Goal: Task Accomplishment & Management: Use online tool/utility

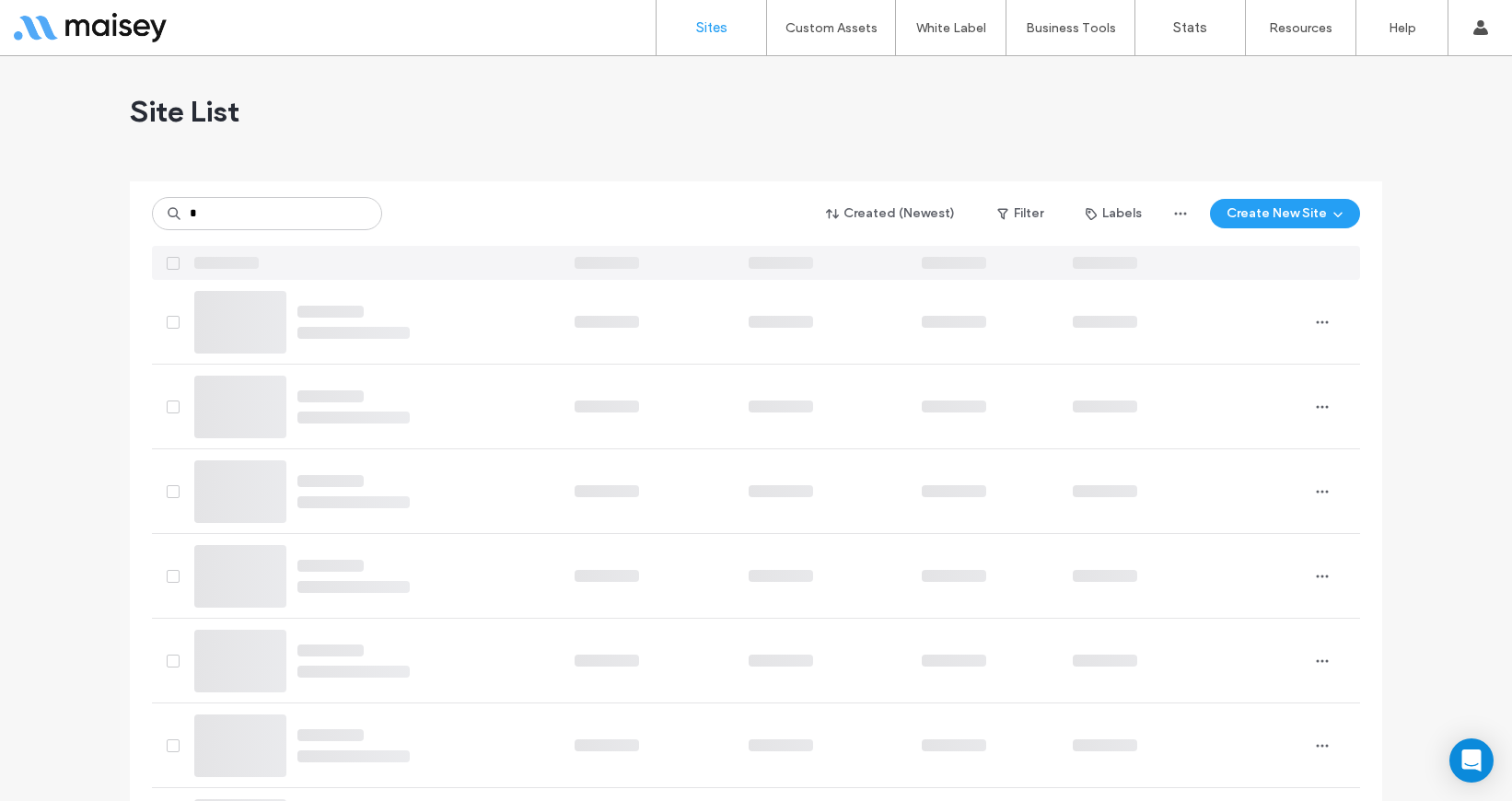
type input "*"
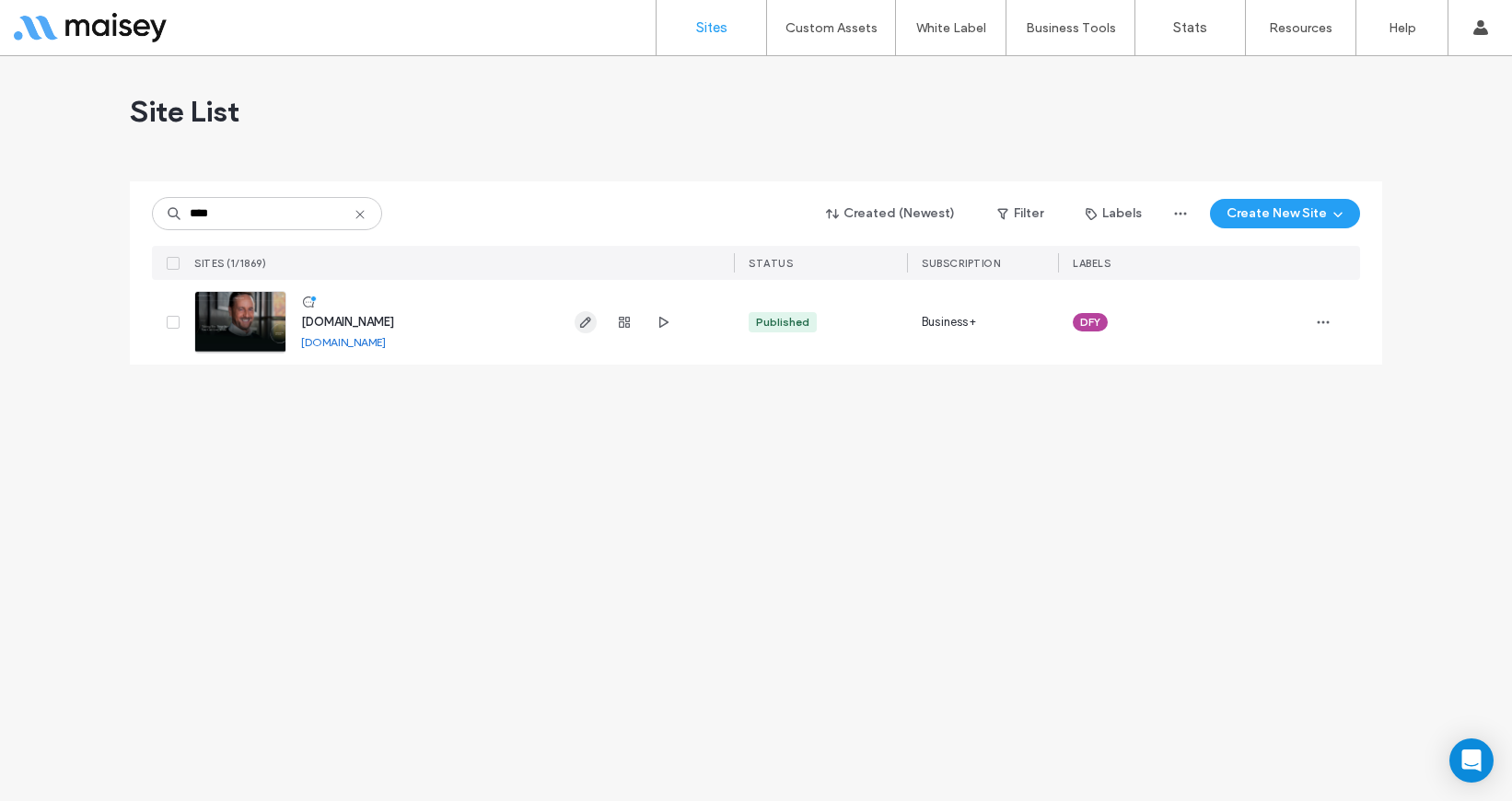
type input "****"
click at [585, 326] on icon "button" at bounding box center [586, 322] width 15 height 15
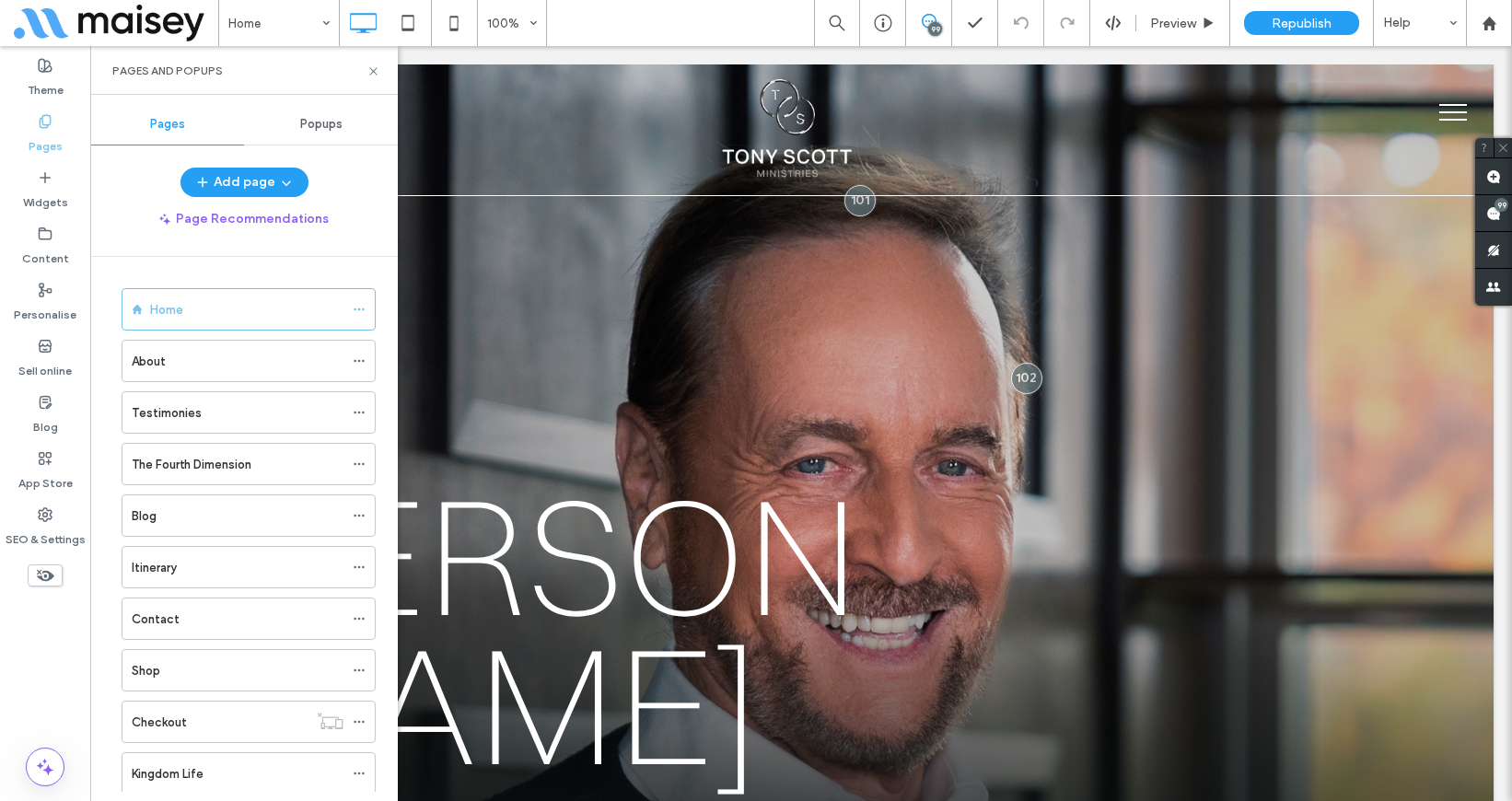
scroll to position [564, 0]
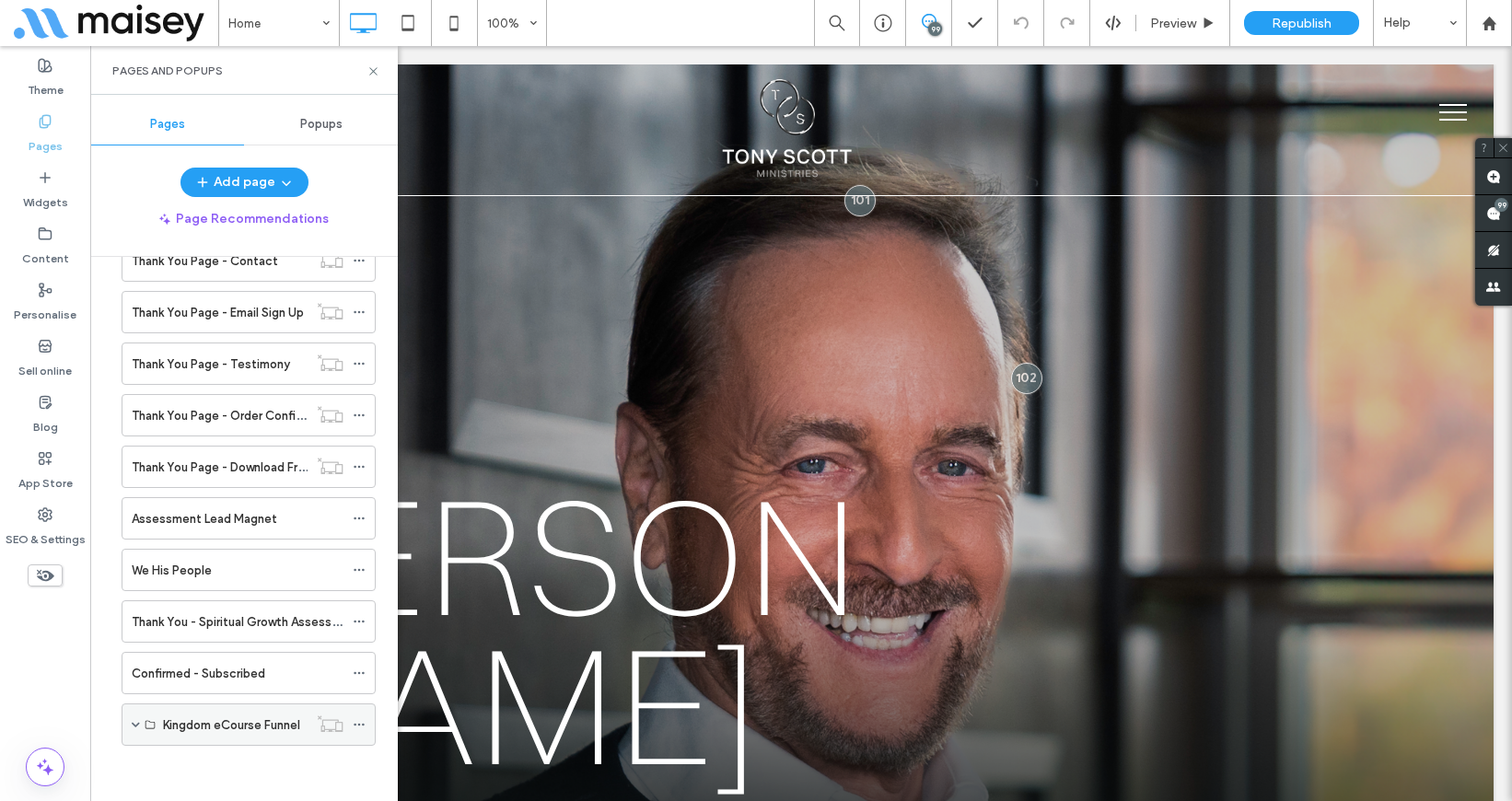
click at [134, 721] on span at bounding box center [135, 724] width 8 height 9
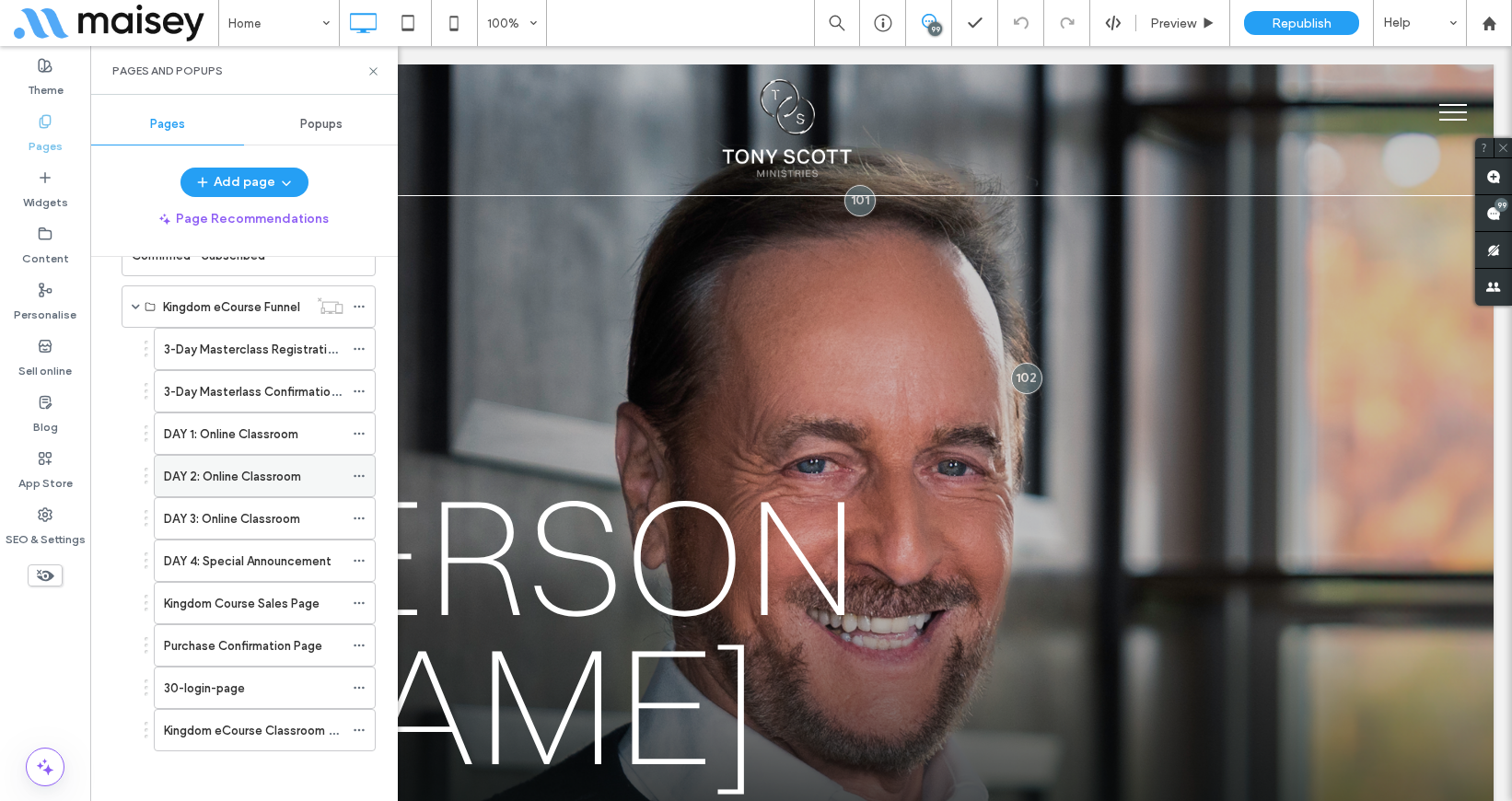
scroll to position [987, 0]
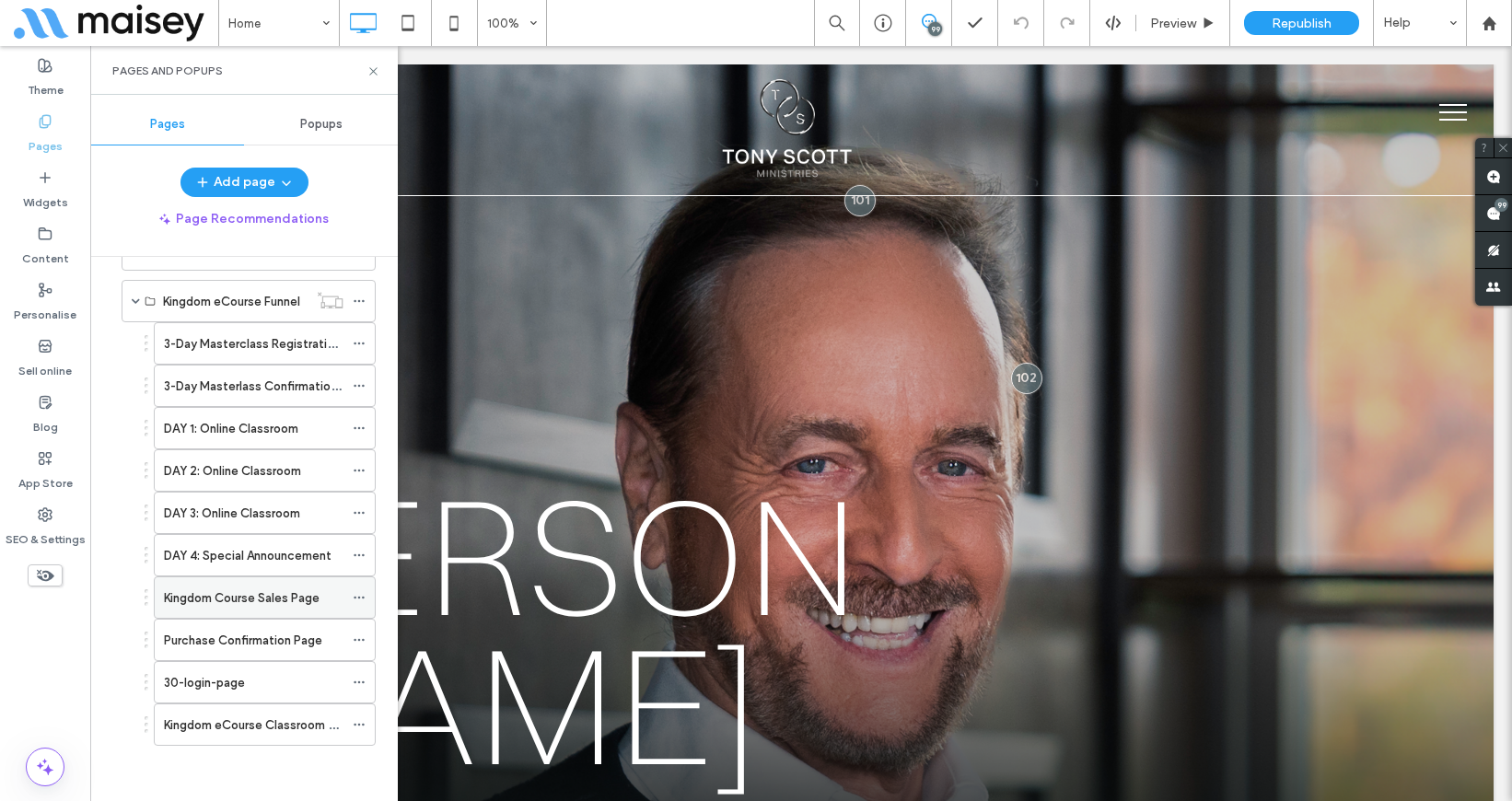
click at [221, 599] on label "Kingdom Course Sales Page" at bounding box center [242, 598] width 155 height 32
click at [370, 70] on icon at bounding box center [373, 71] width 14 height 14
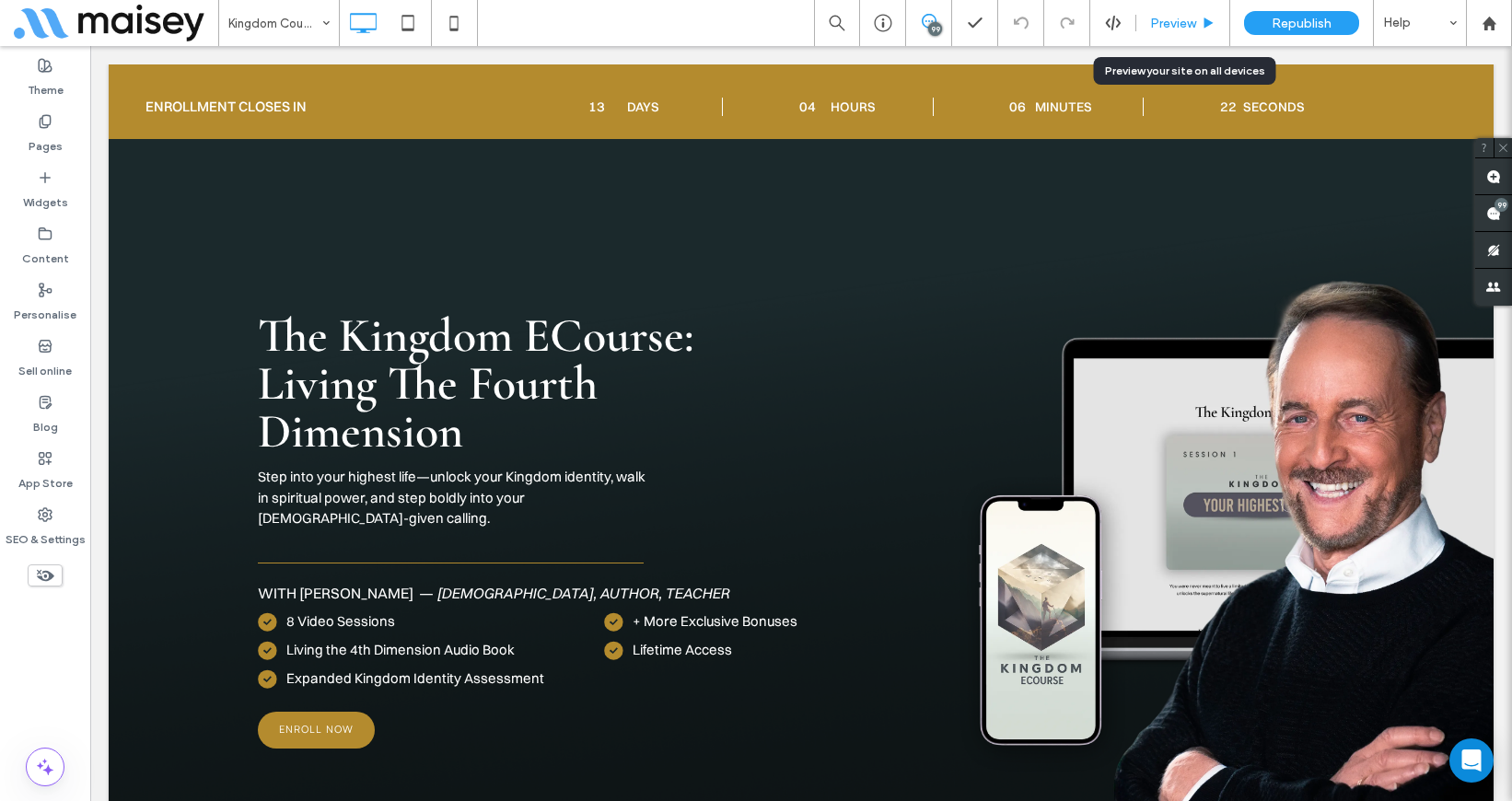
click at [1194, 13] on div "Preview" at bounding box center [1183, 23] width 93 height 46
click at [1180, 21] on span "Preview" at bounding box center [1173, 23] width 46 height 16
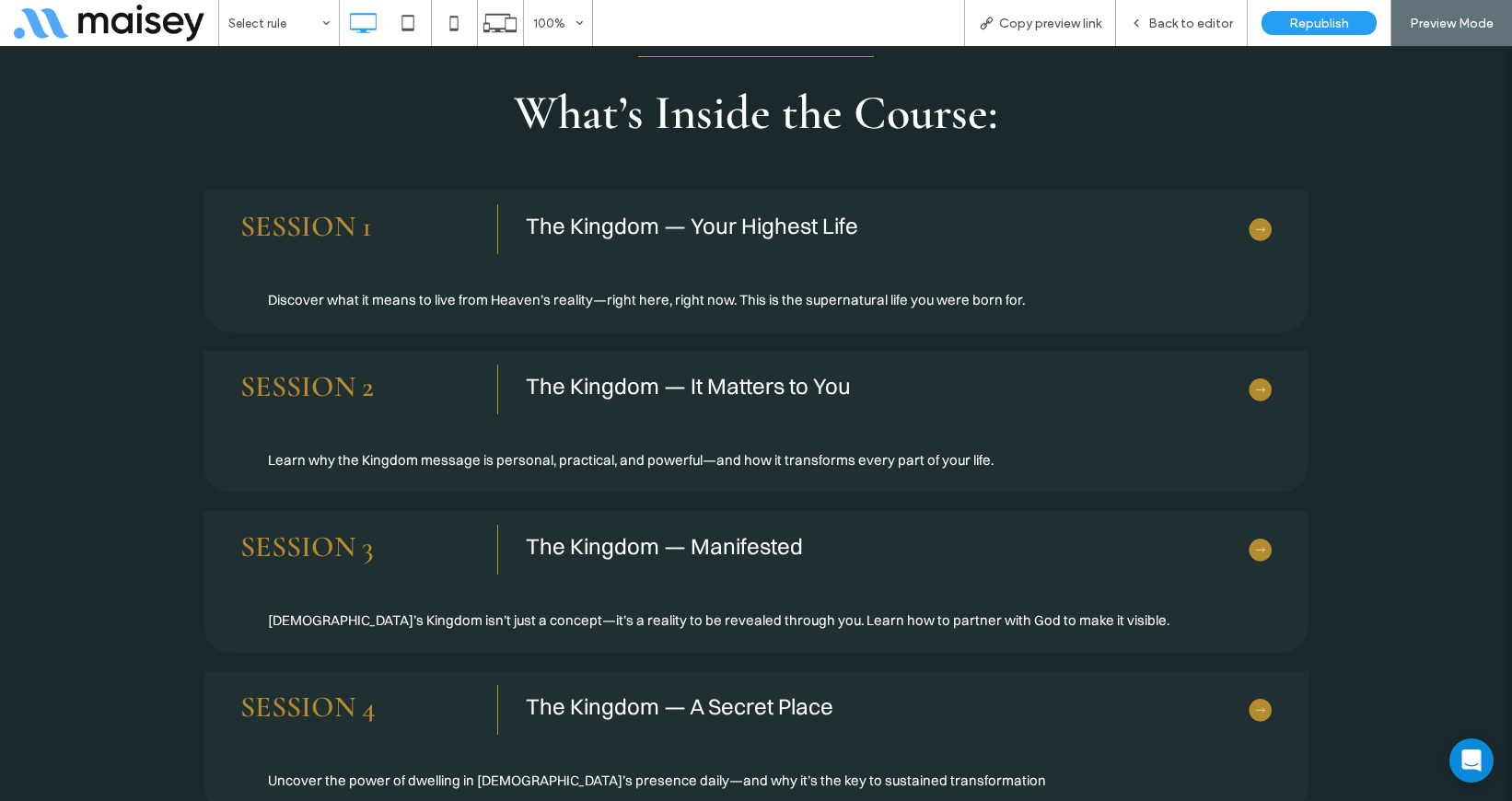
scroll to position [3131, 0]
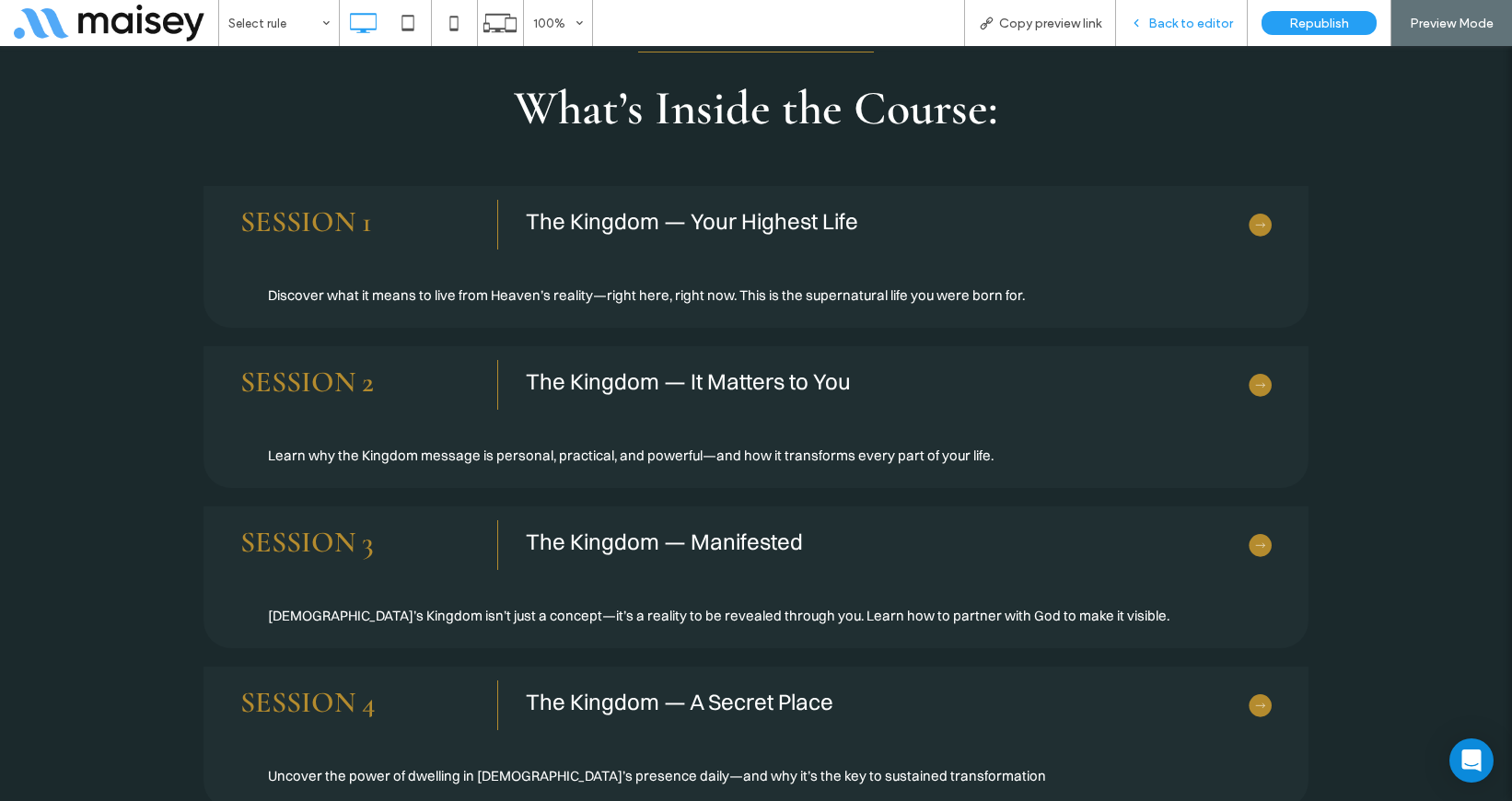
click at [1214, 17] on span "Back to editor" at bounding box center [1191, 23] width 85 height 16
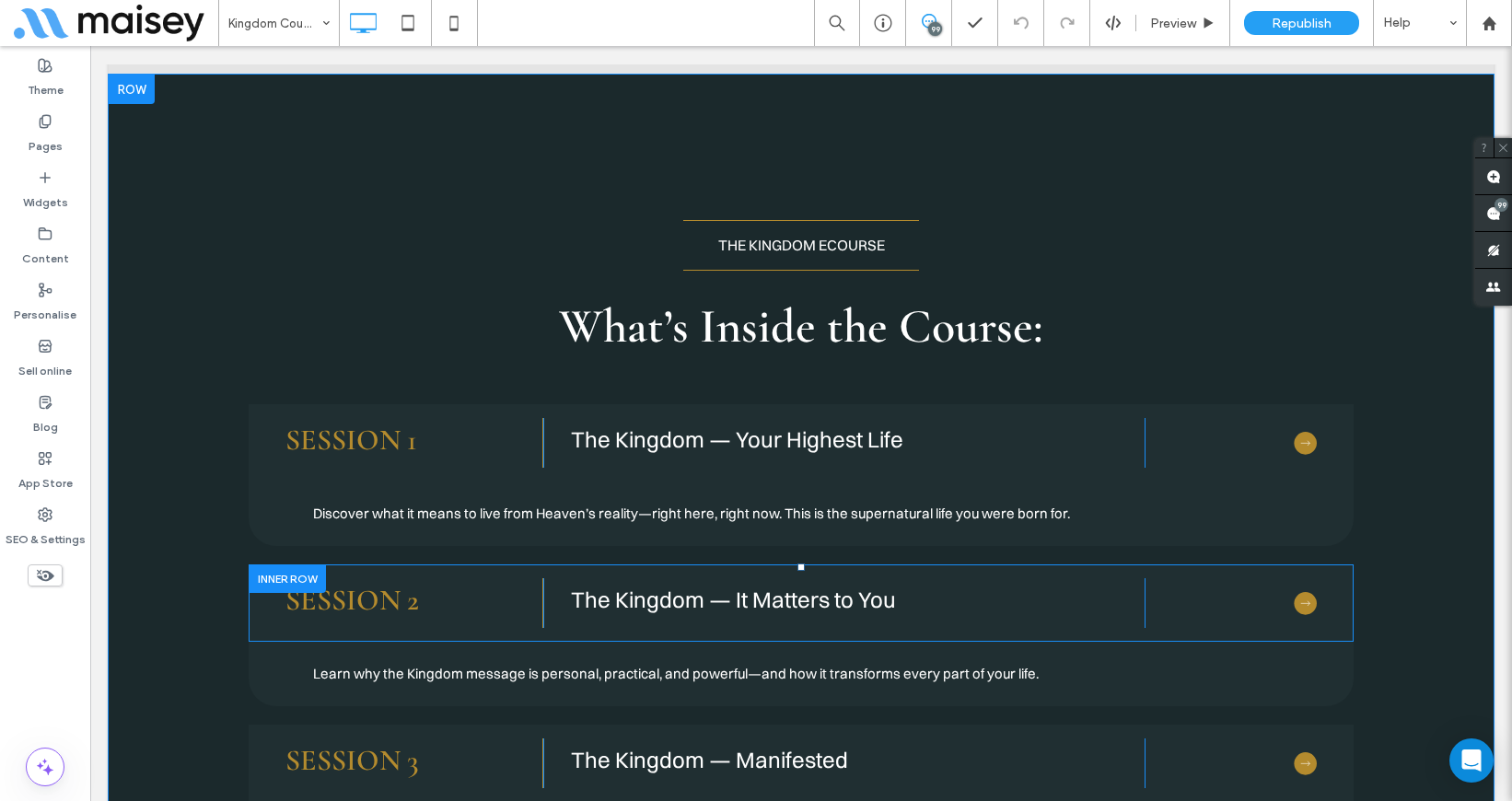
scroll to position [2927, 0]
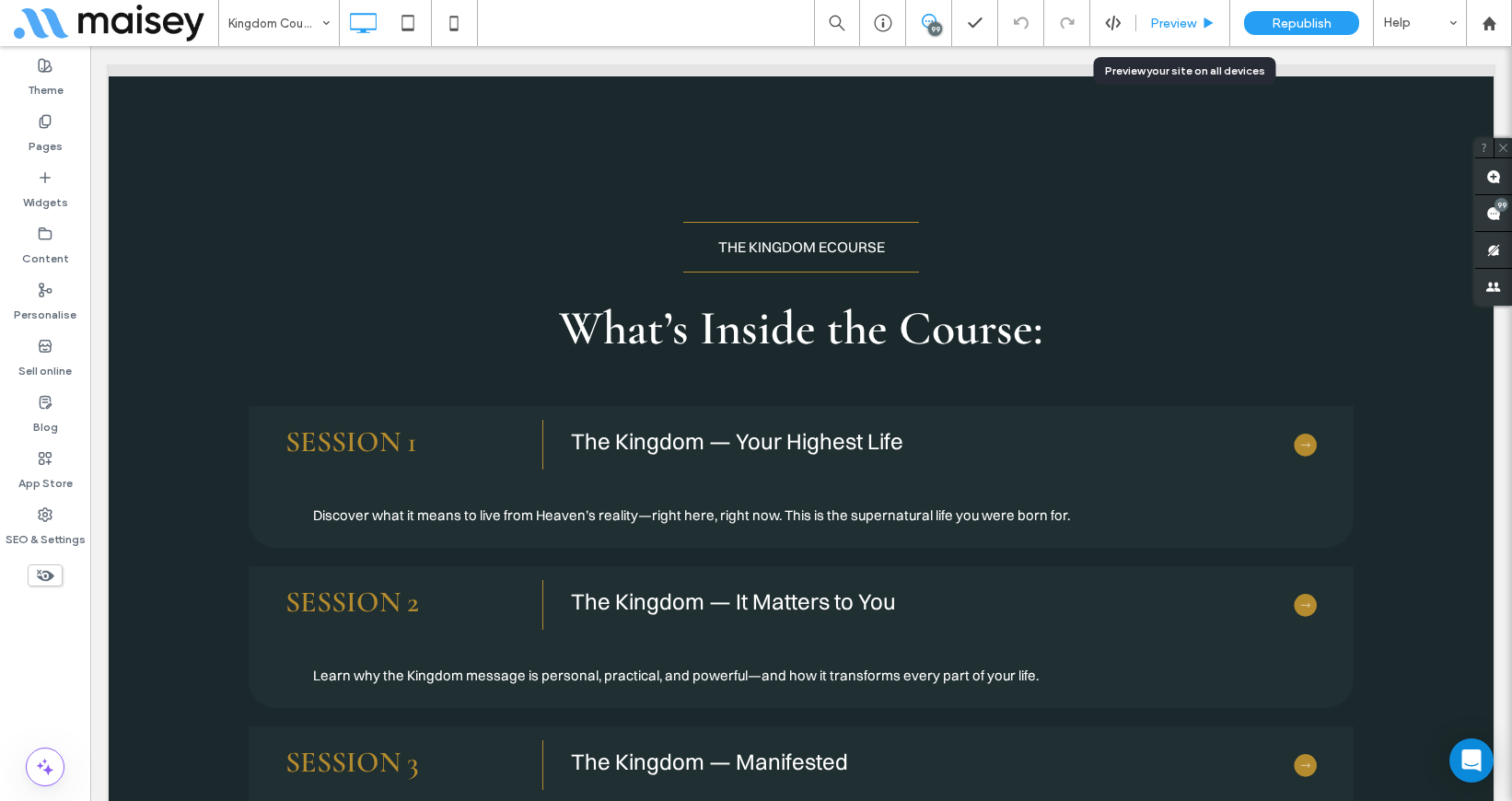
click at [1178, 20] on span "Preview" at bounding box center [1173, 23] width 46 height 16
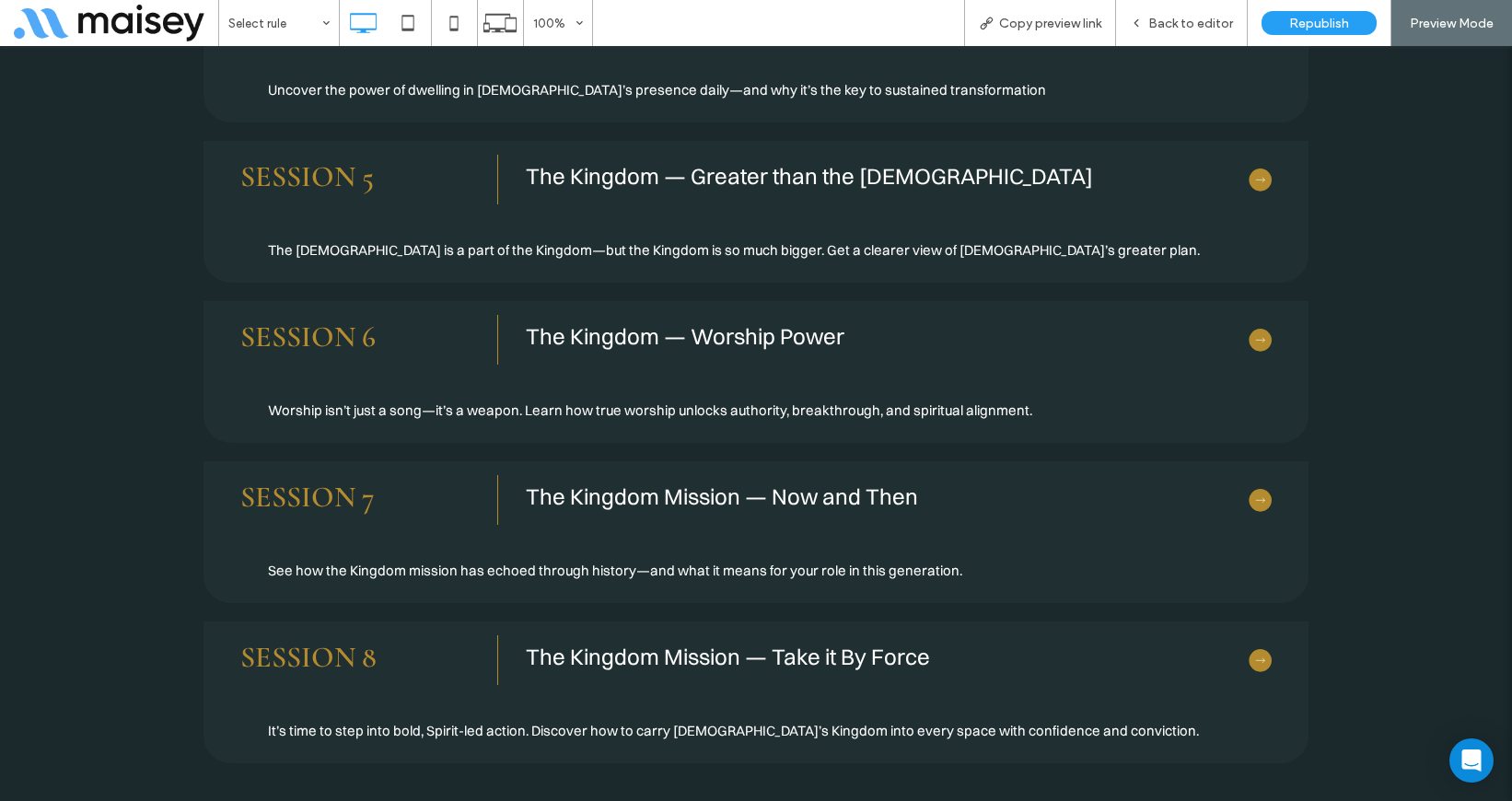
scroll to position [3827, 0]
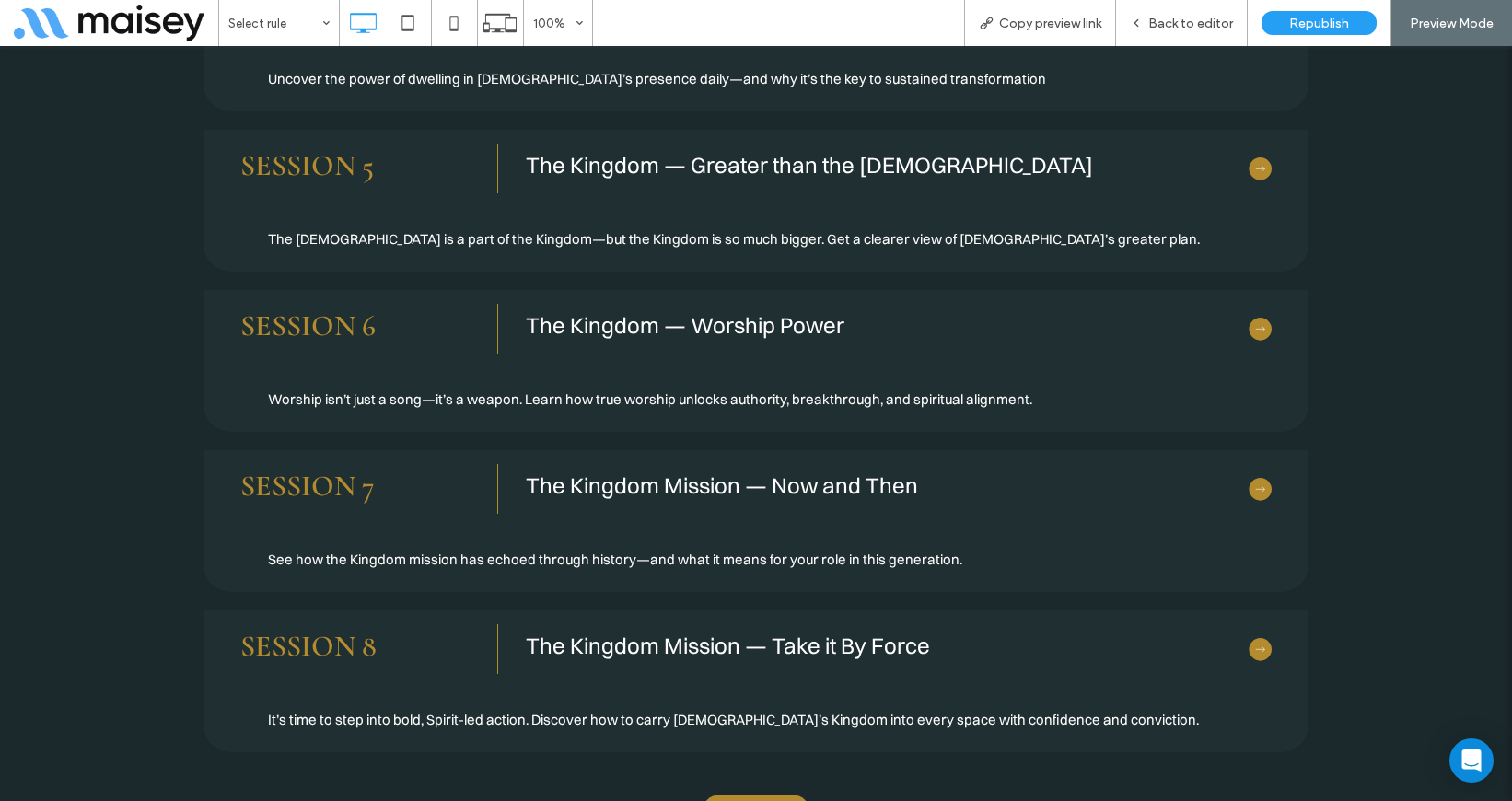
click at [1255, 317] on img at bounding box center [1259, 328] width 23 height 23
click at [1263, 317] on img at bounding box center [1259, 328] width 23 height 23
click at [1184, 25] on span "Back to editor" at bounding box center [1191, 23] width 85 height 16
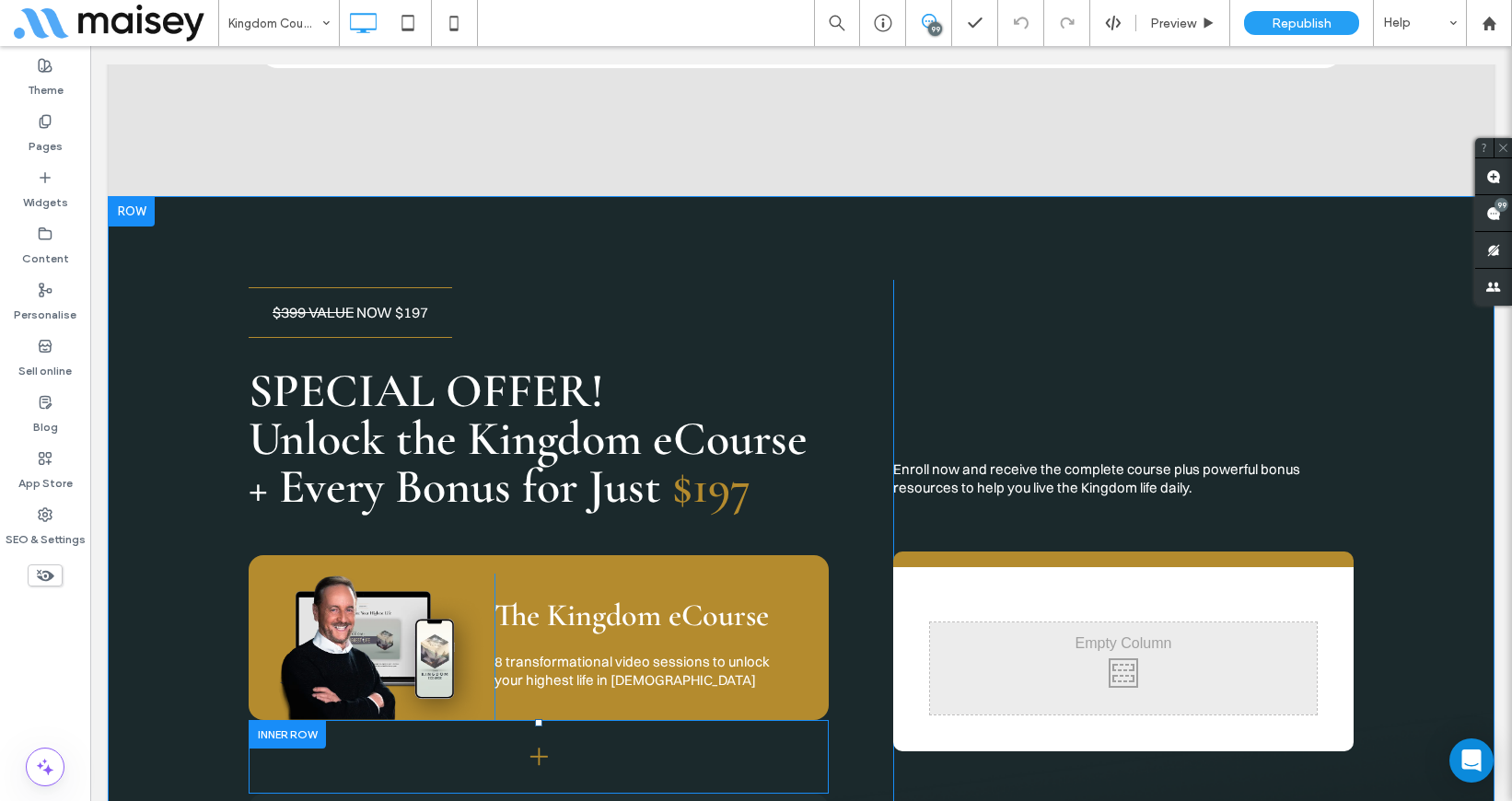
scroll to position [8649, 0]
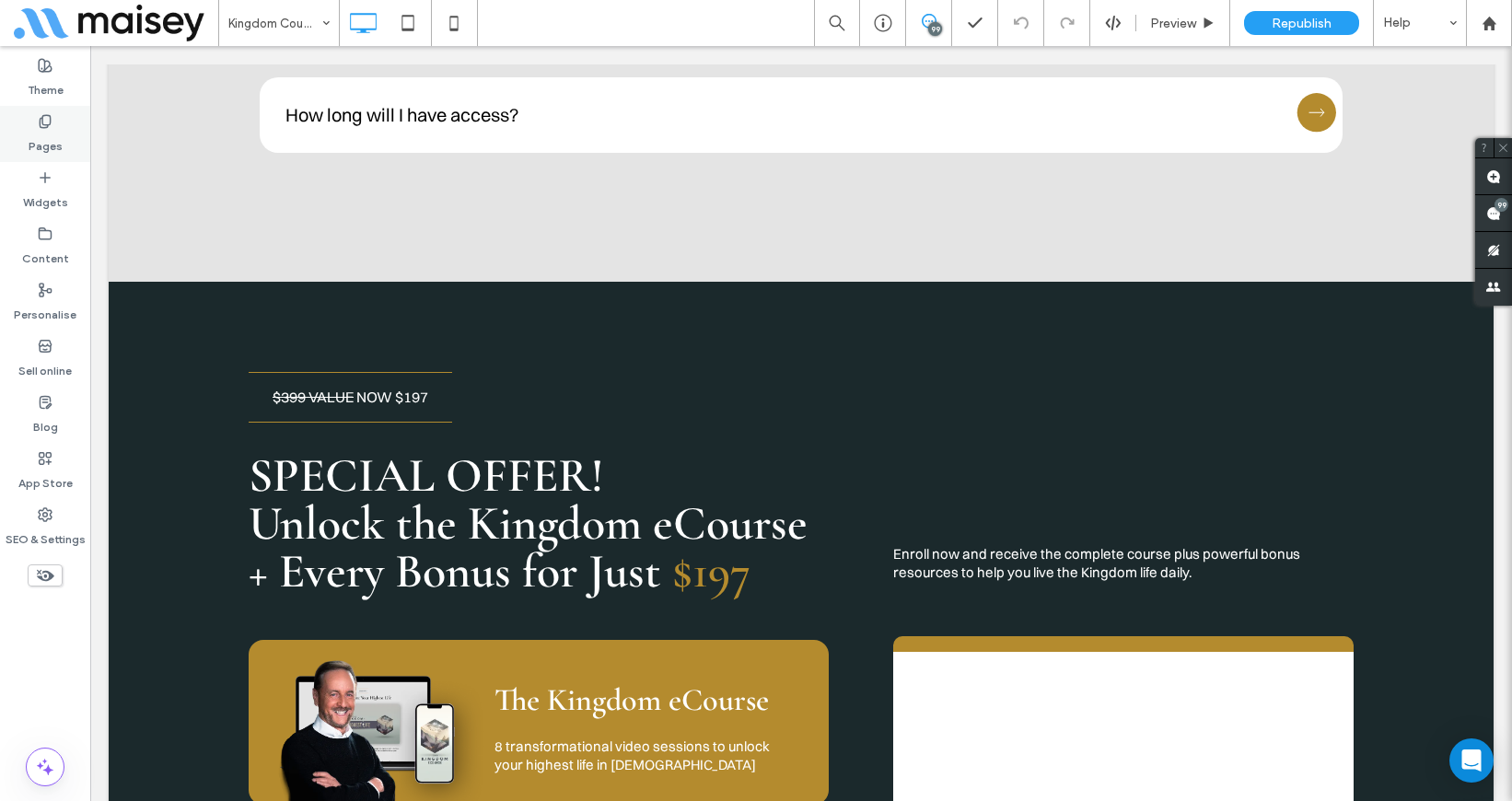
click at [45, 134] on label "Pages" at bounding box center [45, 142] width 34 height 26
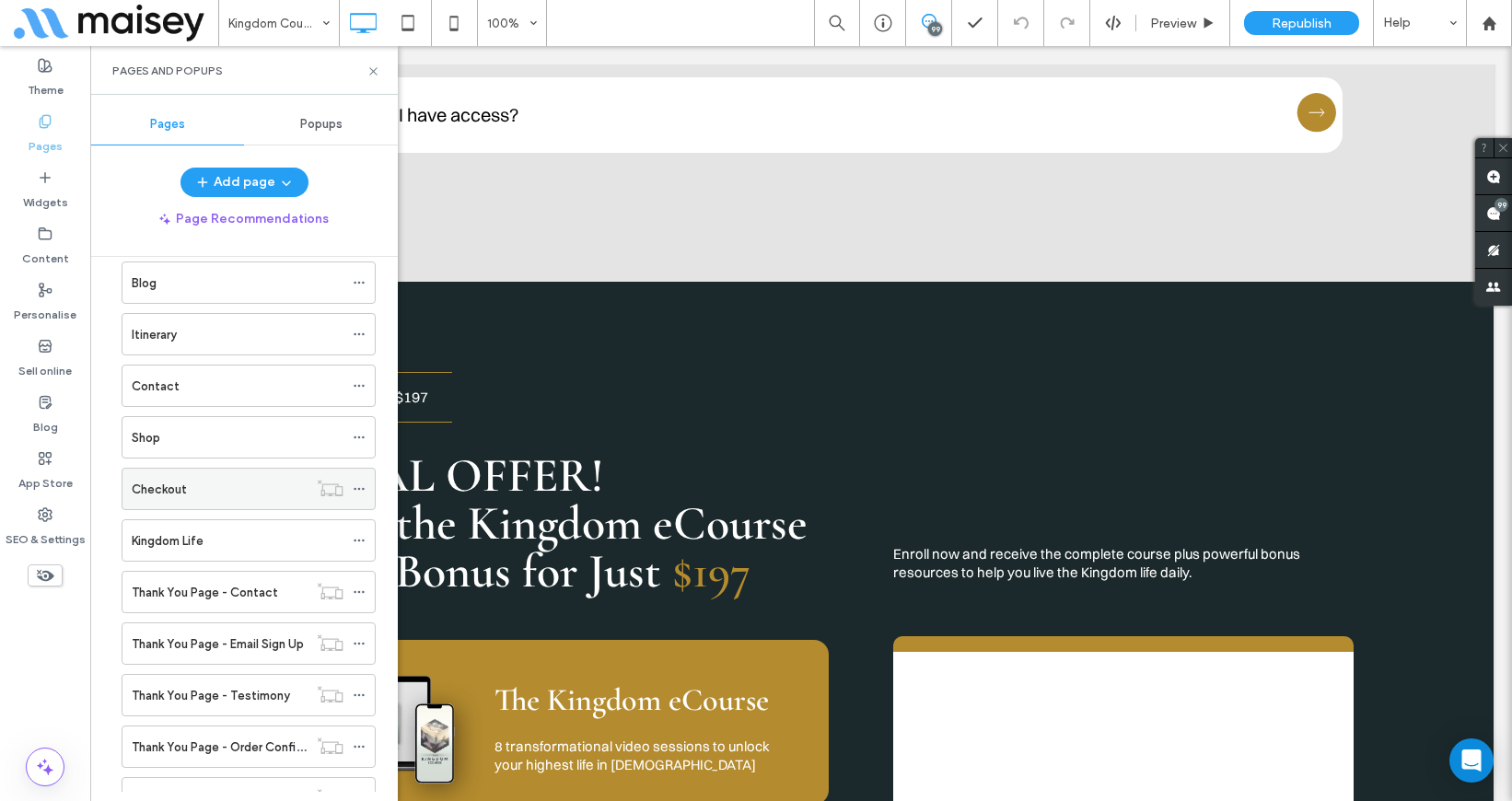
scroll to position [0, 0]
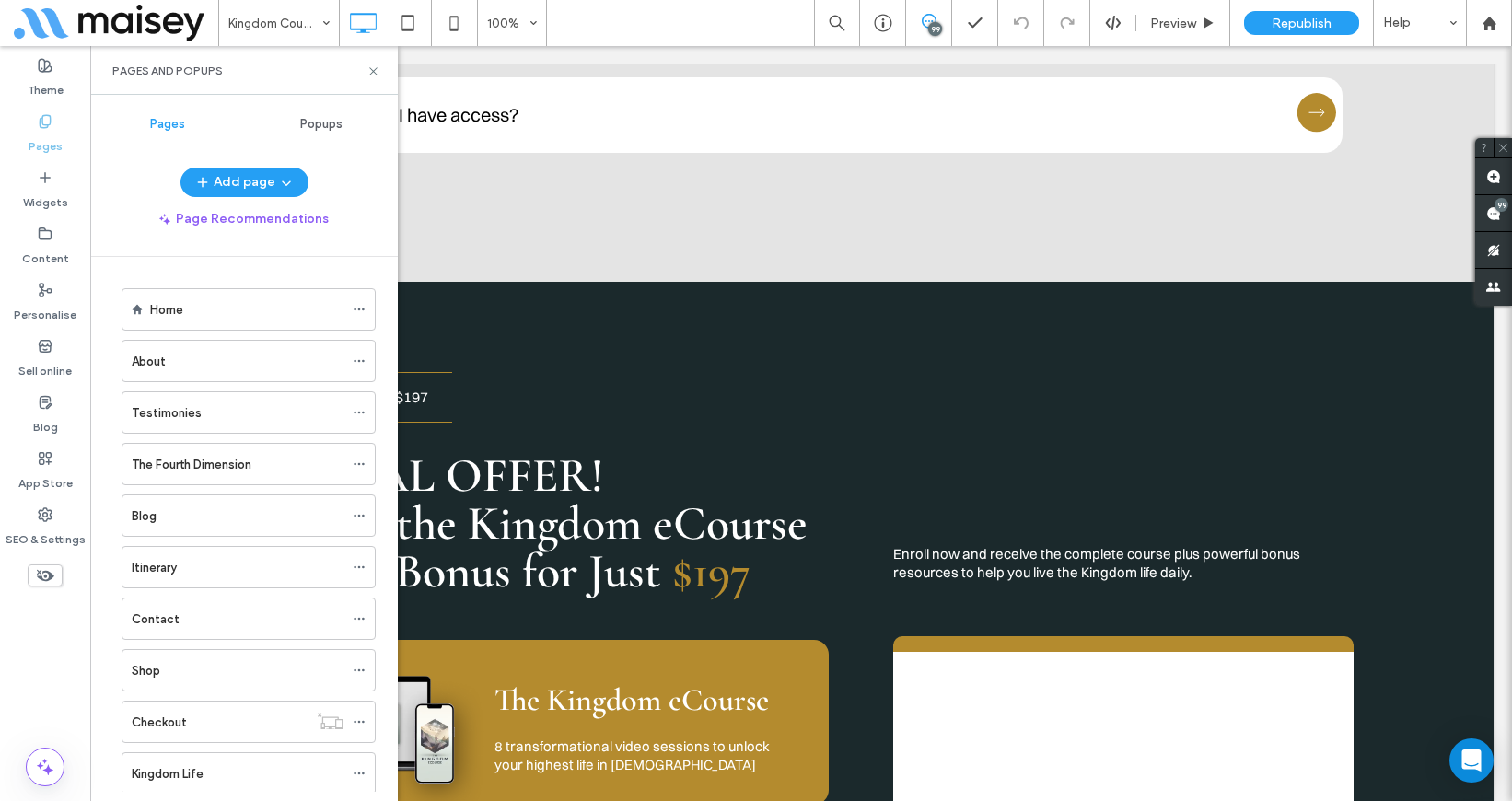
click at [372, 60] on div "Pages and Popups" at bounding box center [243, 70] width 307 height 49
click at [372, 65] on icon at bounding box center [373, 71] width 14 height 14
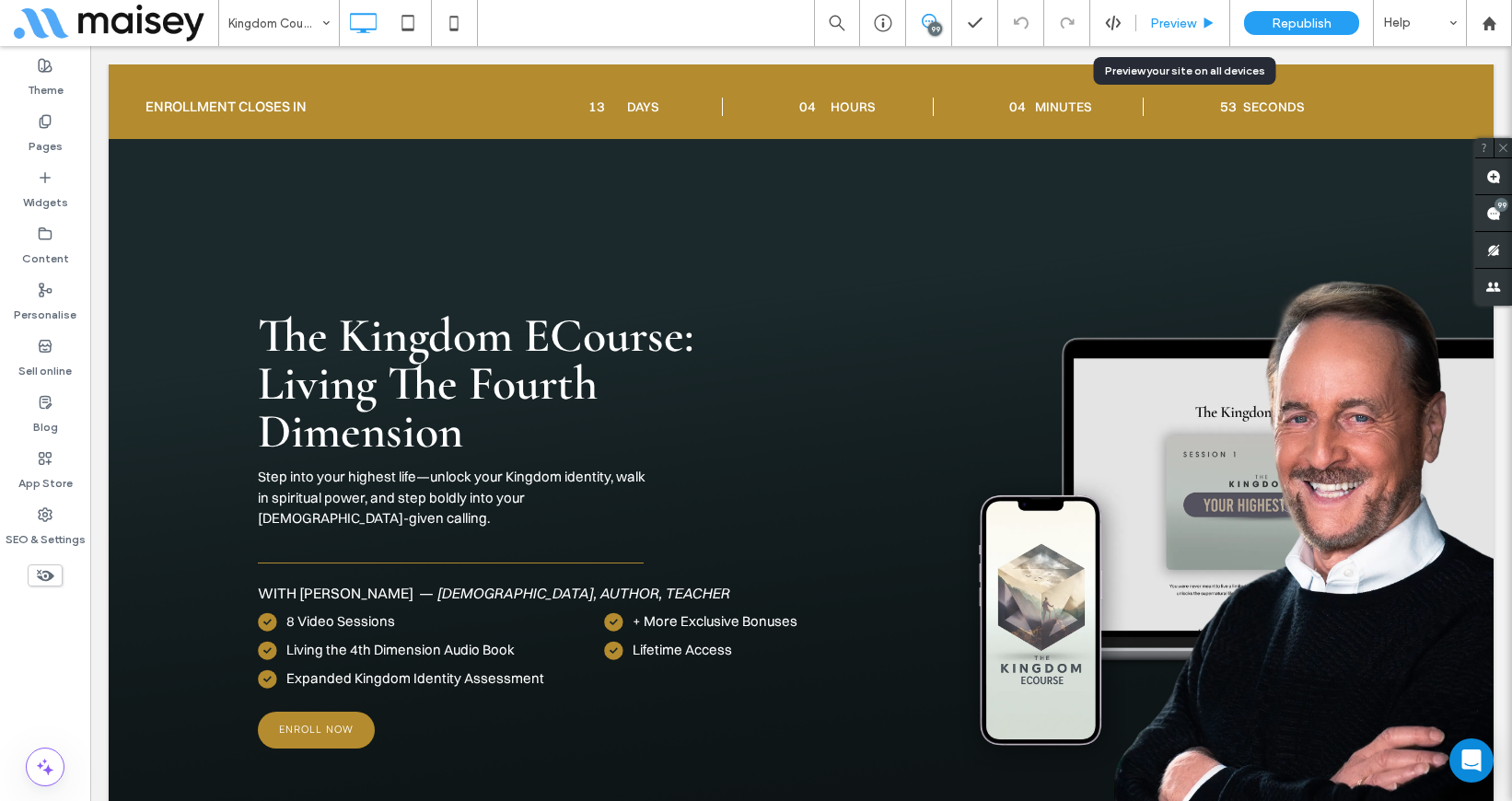
click at [1188, 18] on span "Preview" at bounding box center [1173, 23] width 46 height 16
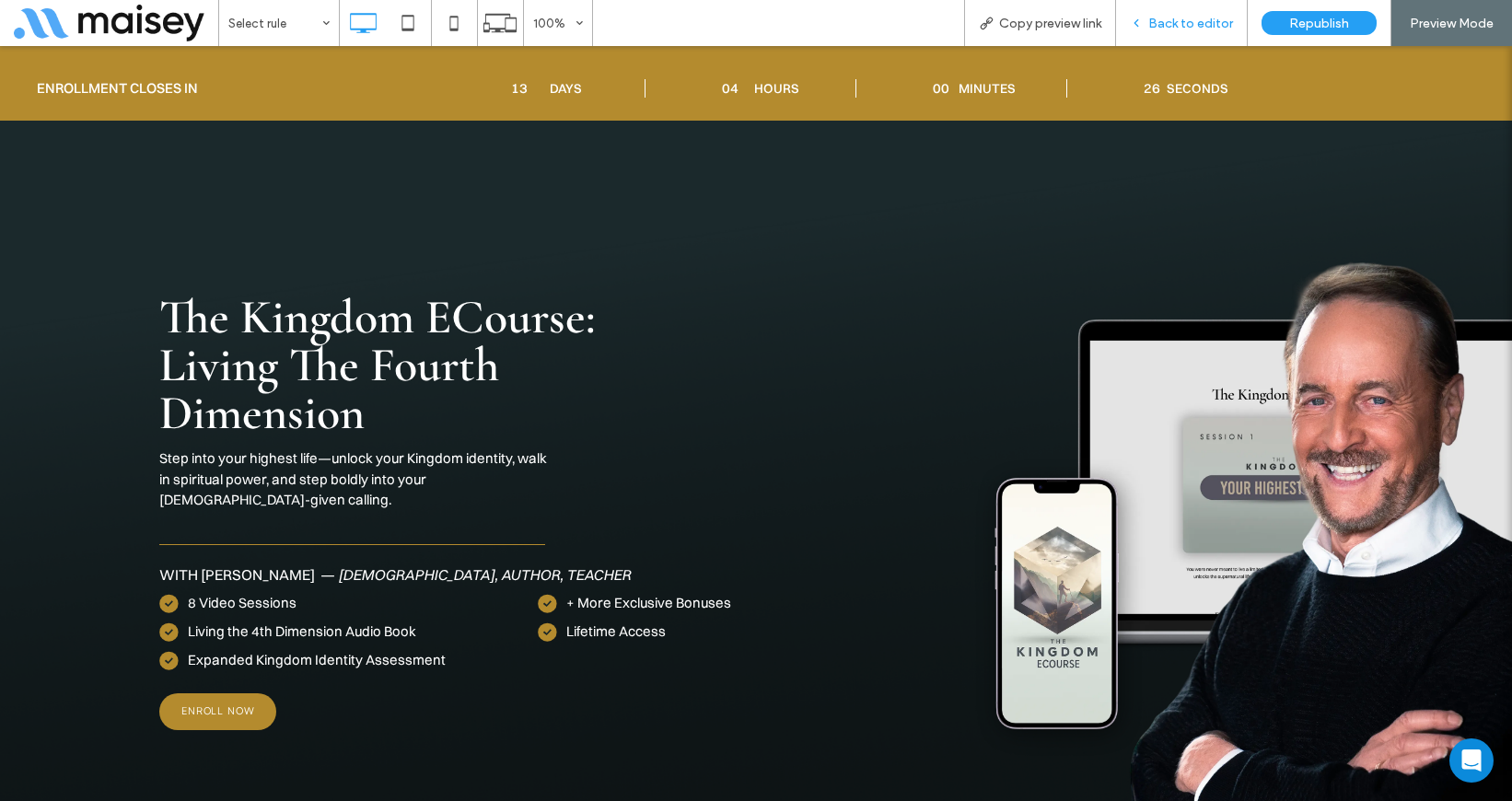
click at [1209, 22] on span "Back to editor" at bounding box center [1191, 23] width 85 height 16
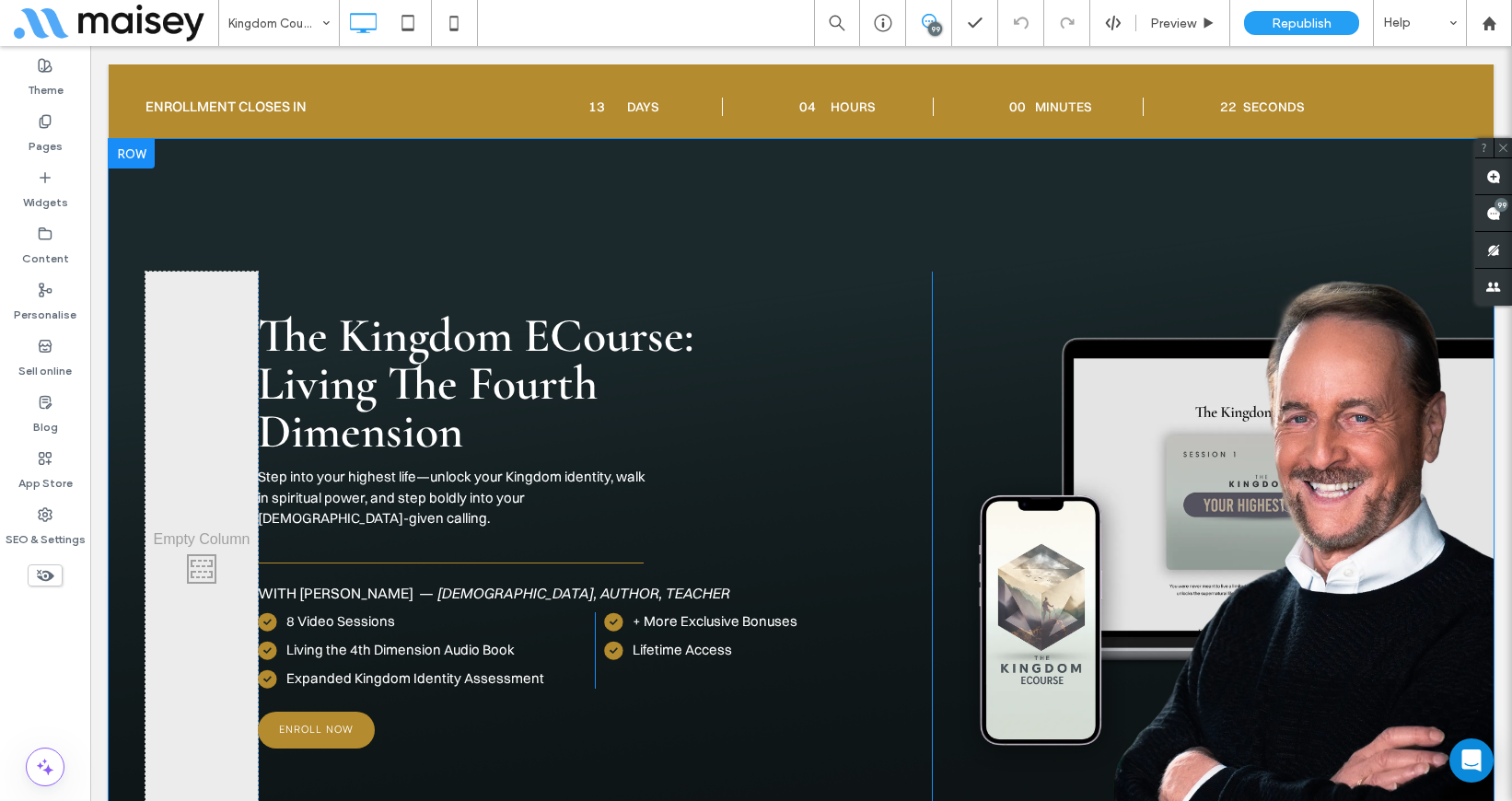
scroll to position [6, 0]
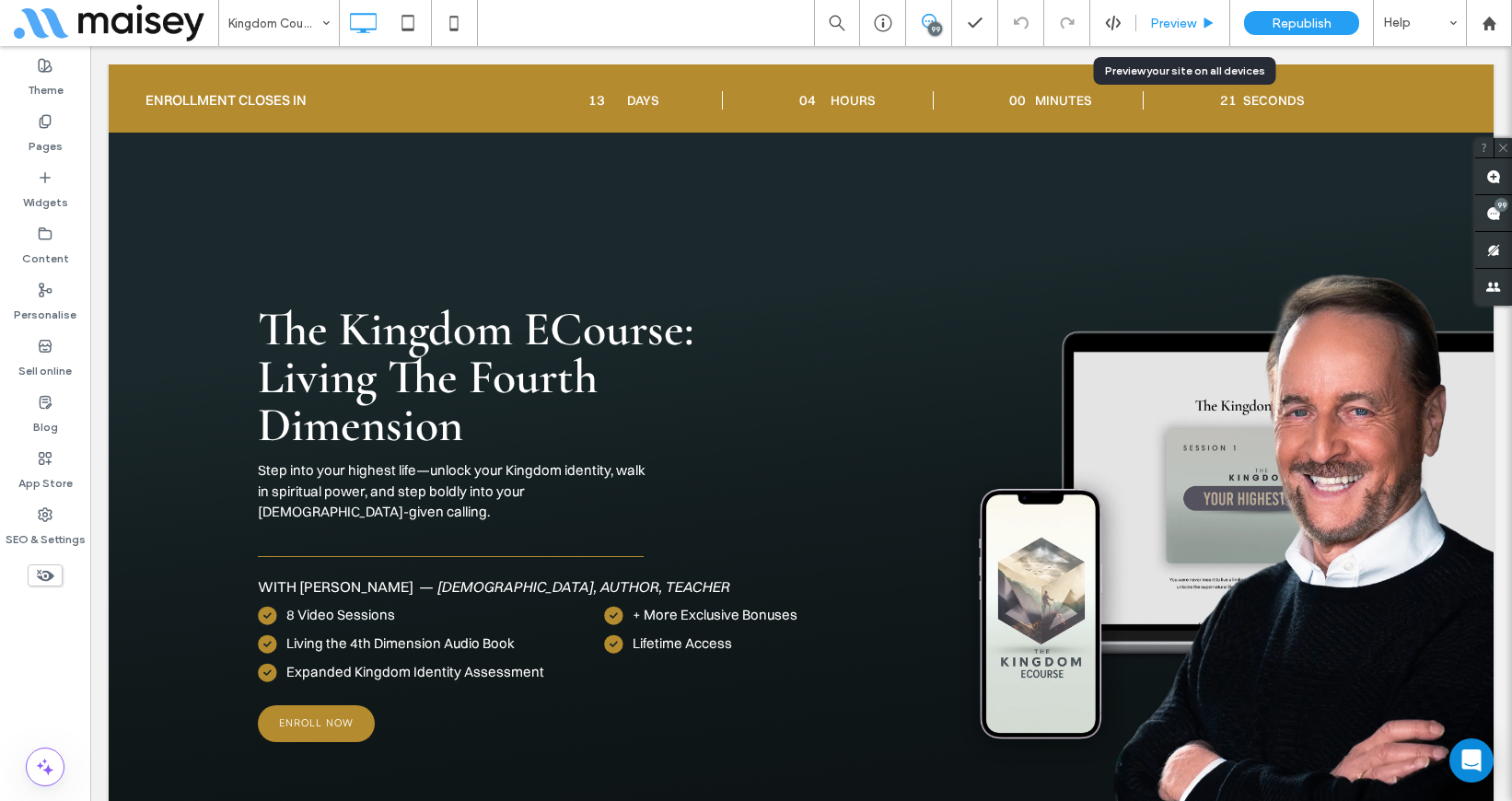
click at [1149, 34] on div "Preview" at bounding box center [1183, 23] width 93 height 46
click at [1165, 21] on span "Preview" at bounding box center [1173, 23] width 46 height 16
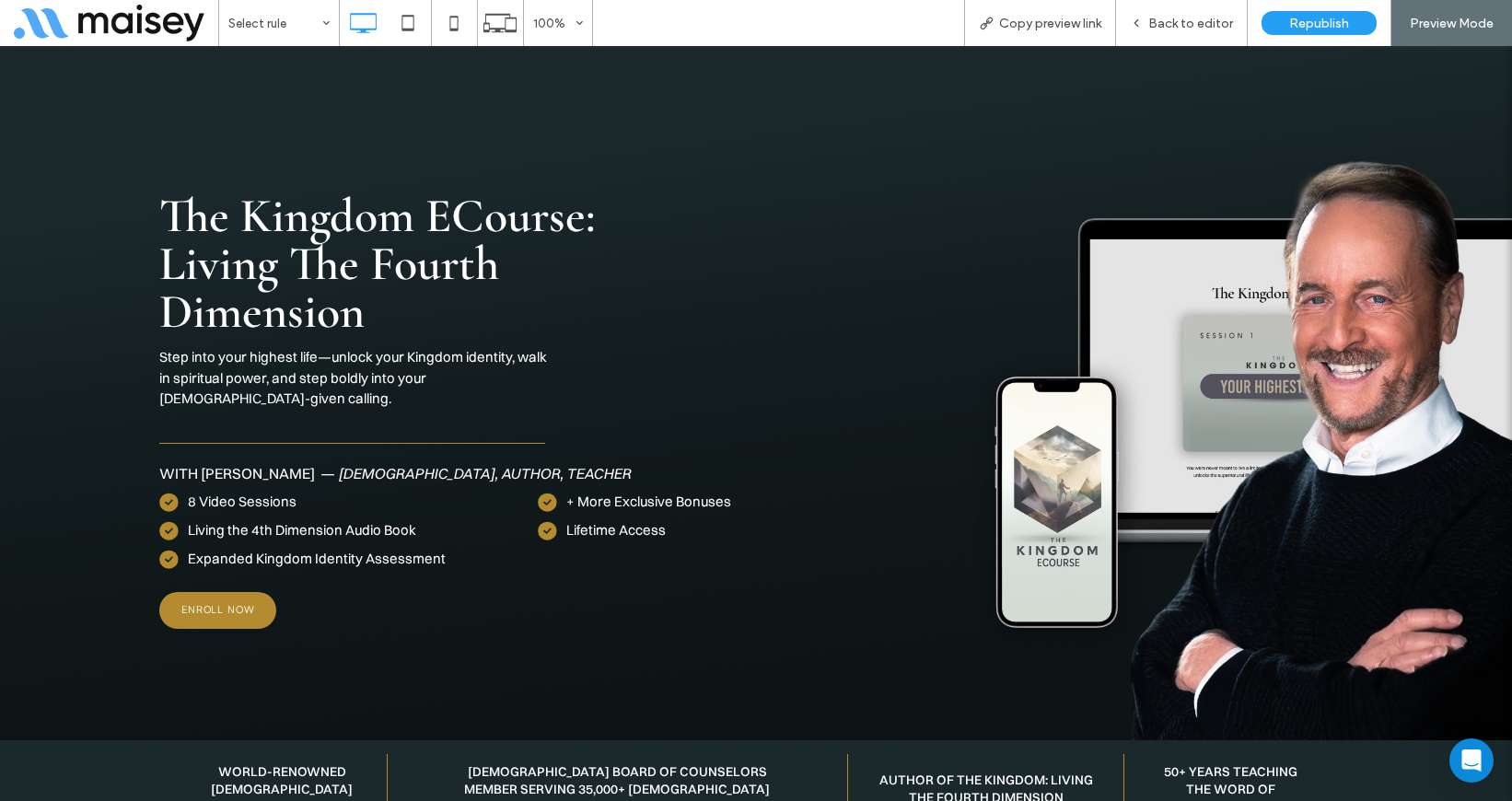
scroll to position [115, 0]
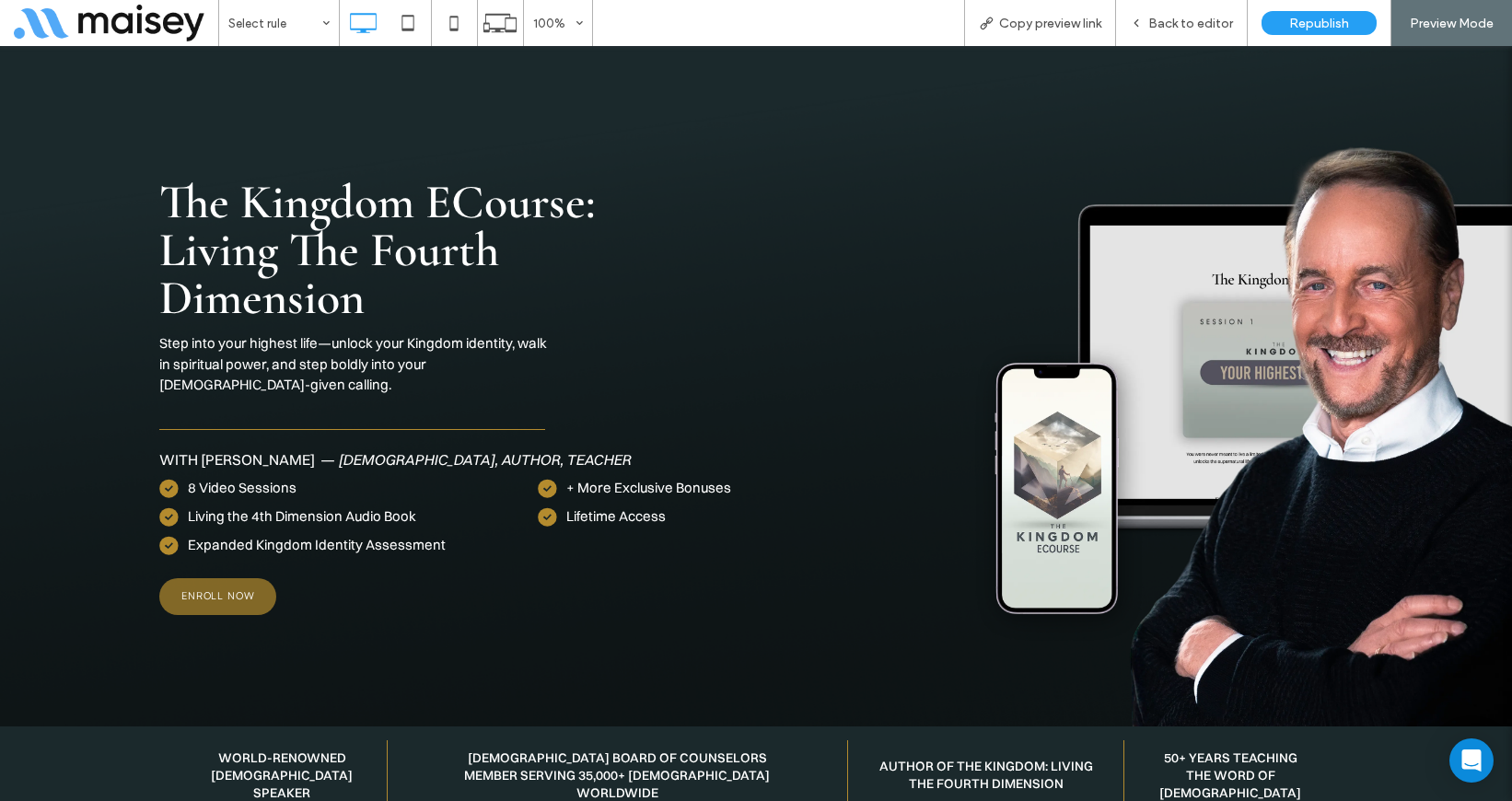
click at [241, 589] on span "ENROLL NOW" at bounding box center [218, 596] width 75 height 14
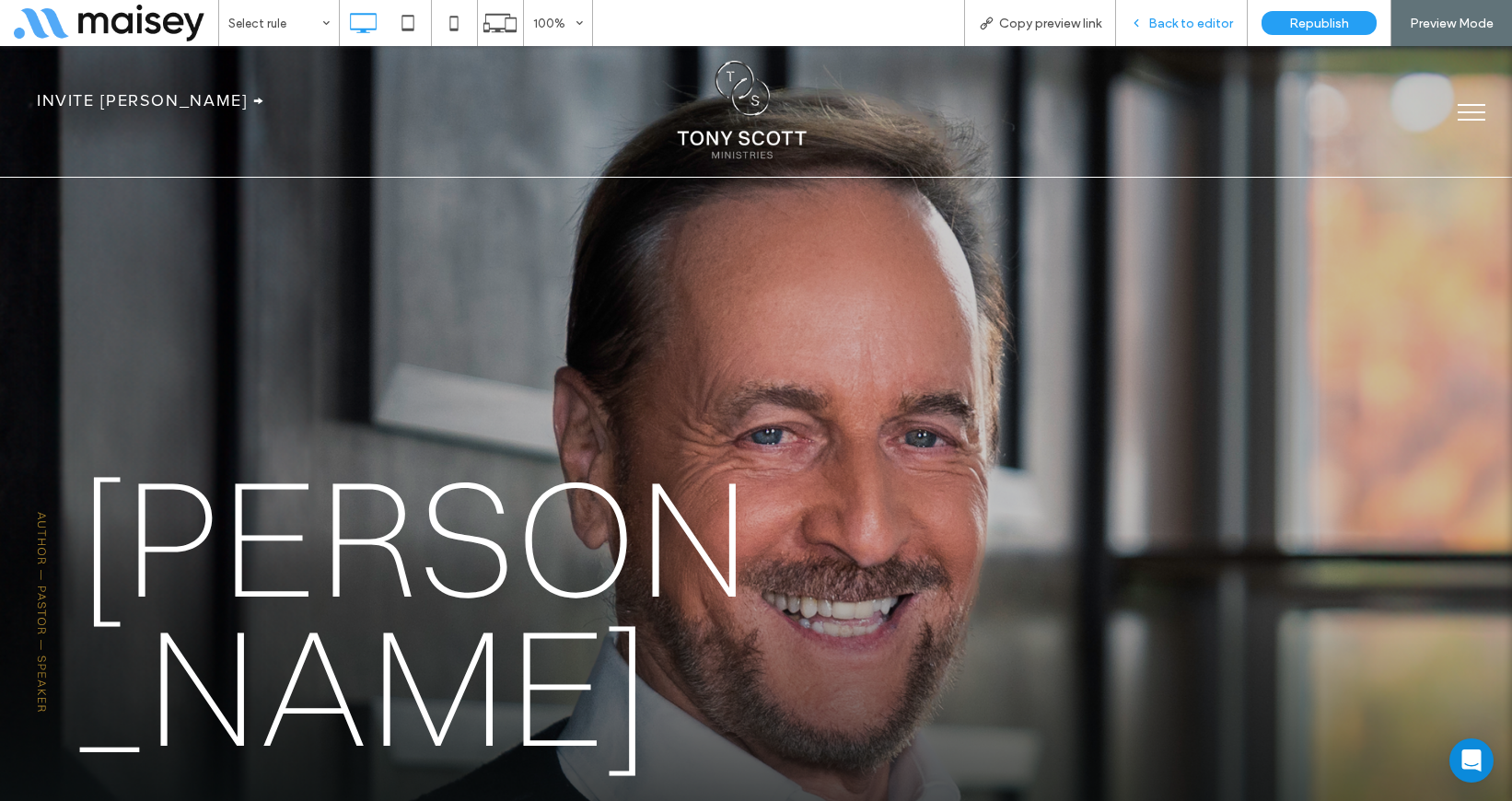
drag, startPoint x: 1182, startPoint y: 28, endPoint x: 316, endPoint y: 93, distance: 868.4
click at [1182, 28] on span "Back to editor" at bounding box center [1191, 23] width 85 height 16
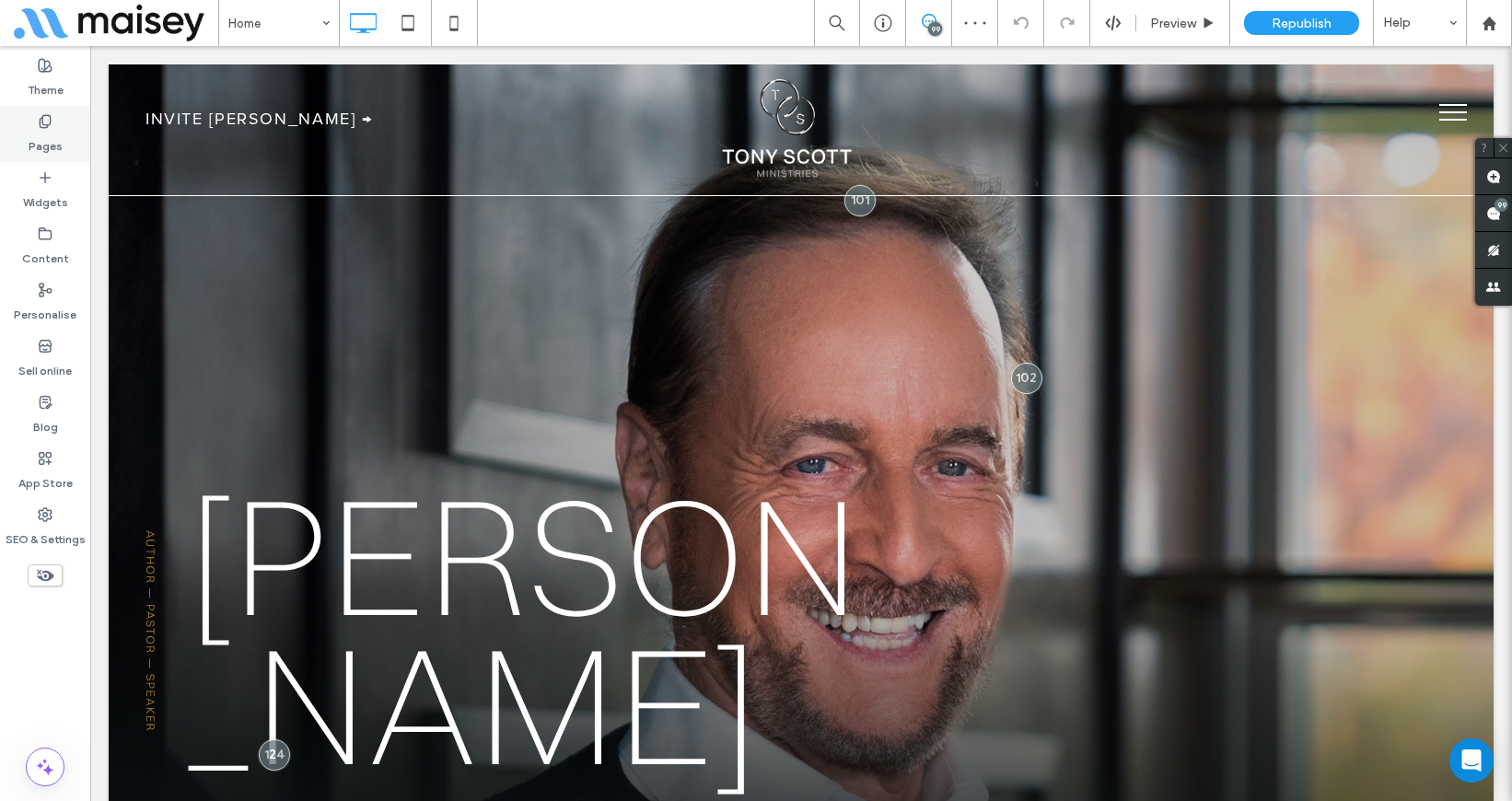
click at [34, 125] on div "Pages" at bounding box center [44, 133] width 90 height 56
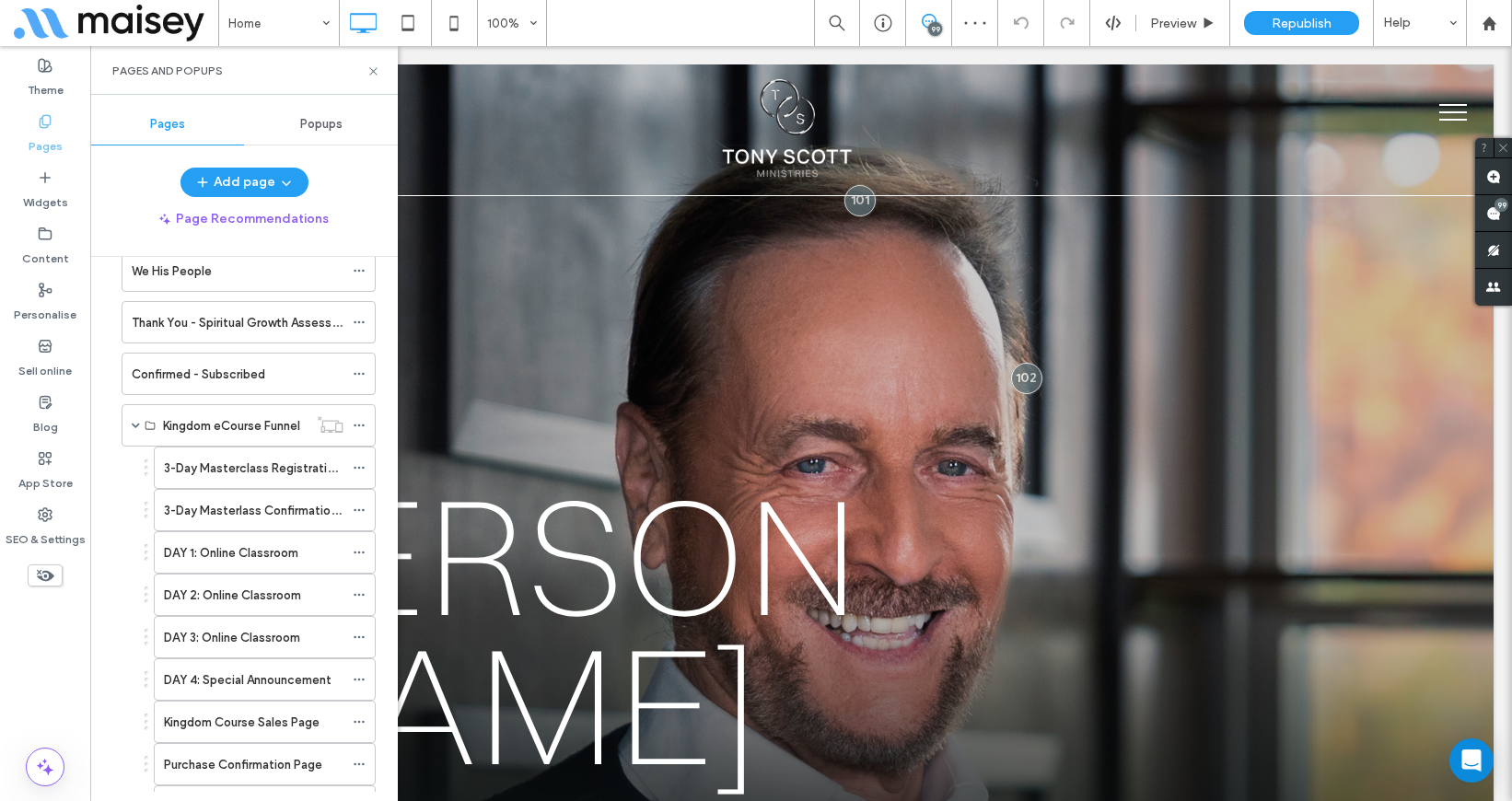
scroll to position [987, 0]
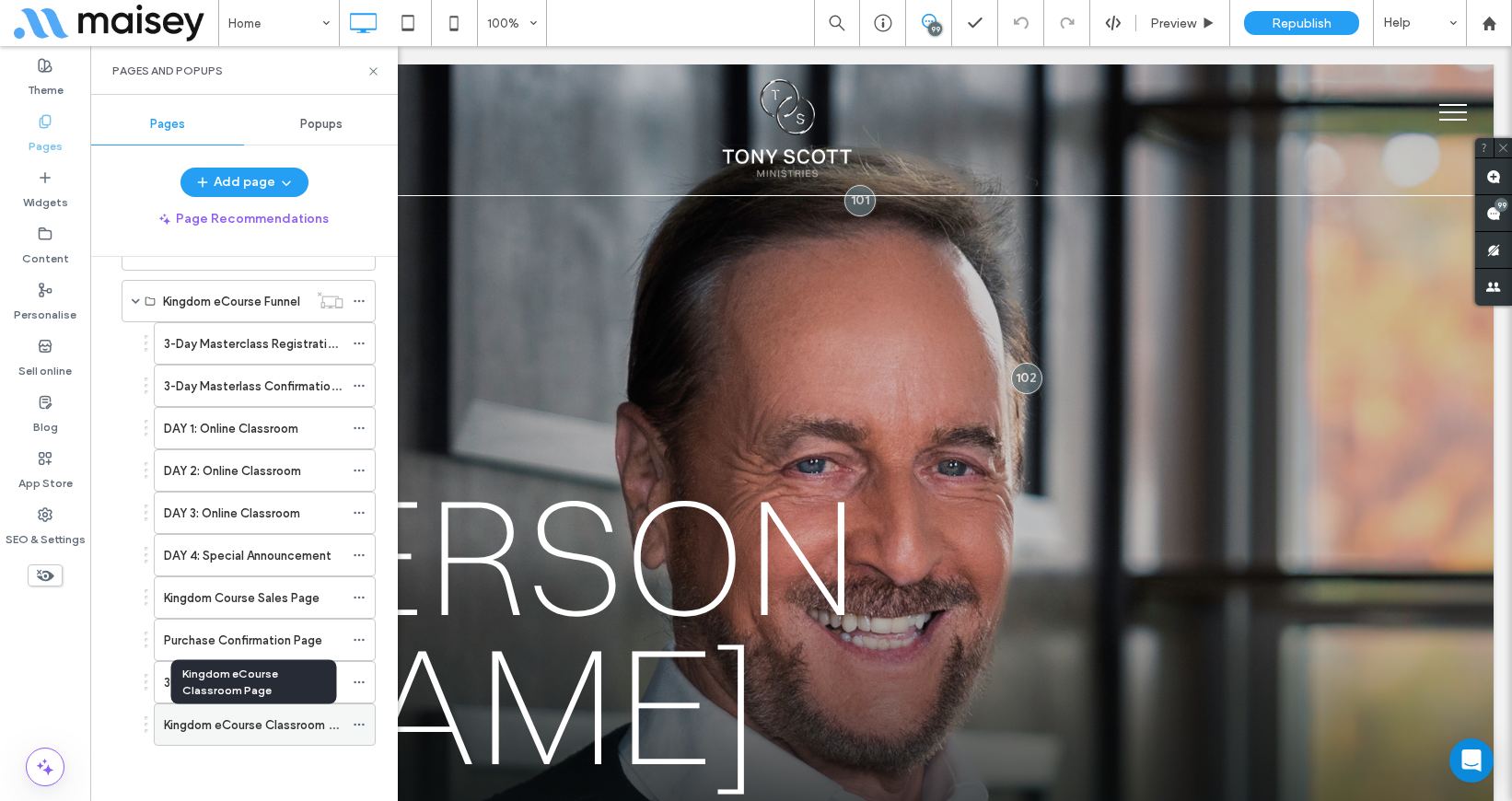
click at [234, 731] on label "Kingdom eCourse Classroom Page" at bounding box center [260, 724] width 192 height 32
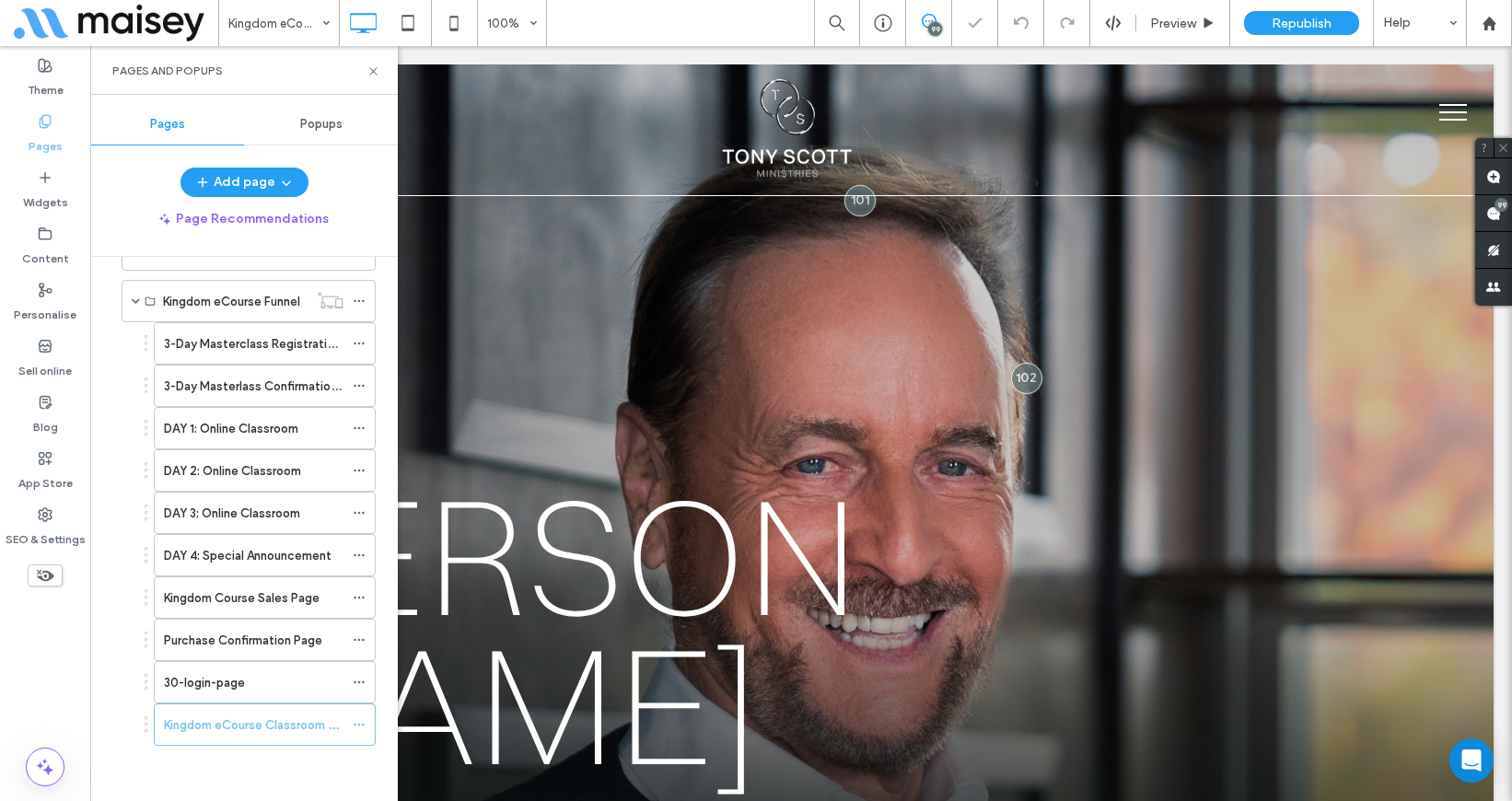
click at [368, 79] on div "Pages and Popups" at bounding box center [243, 70] width 307 height 49
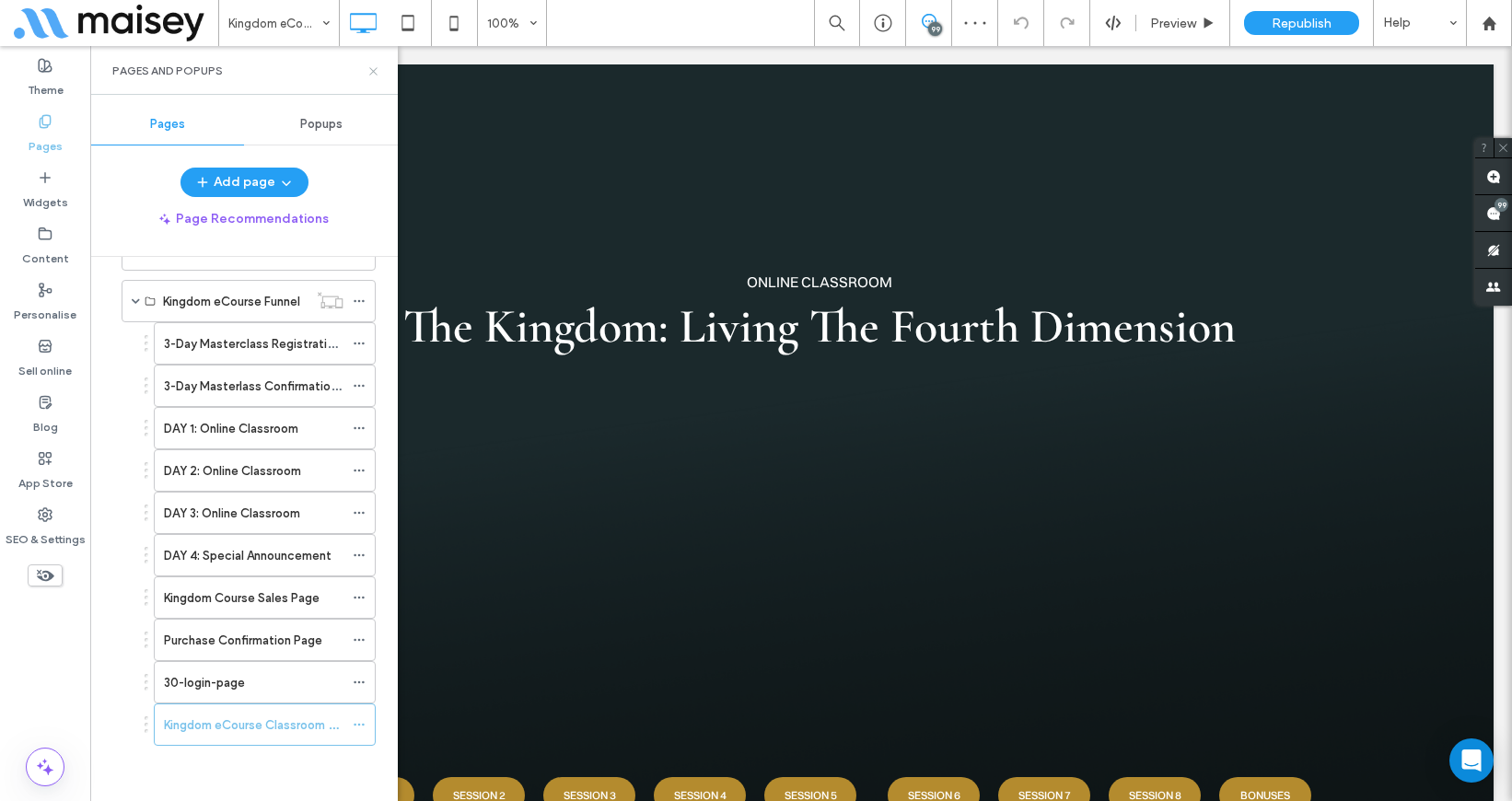
drag, startPoint x: 281, startPoint y: 21, endPoint x: 372, endPoint y: 68, distance: 102.4
click at [372, 68] on icon at bounding box center [373, 71] width 14 height 14
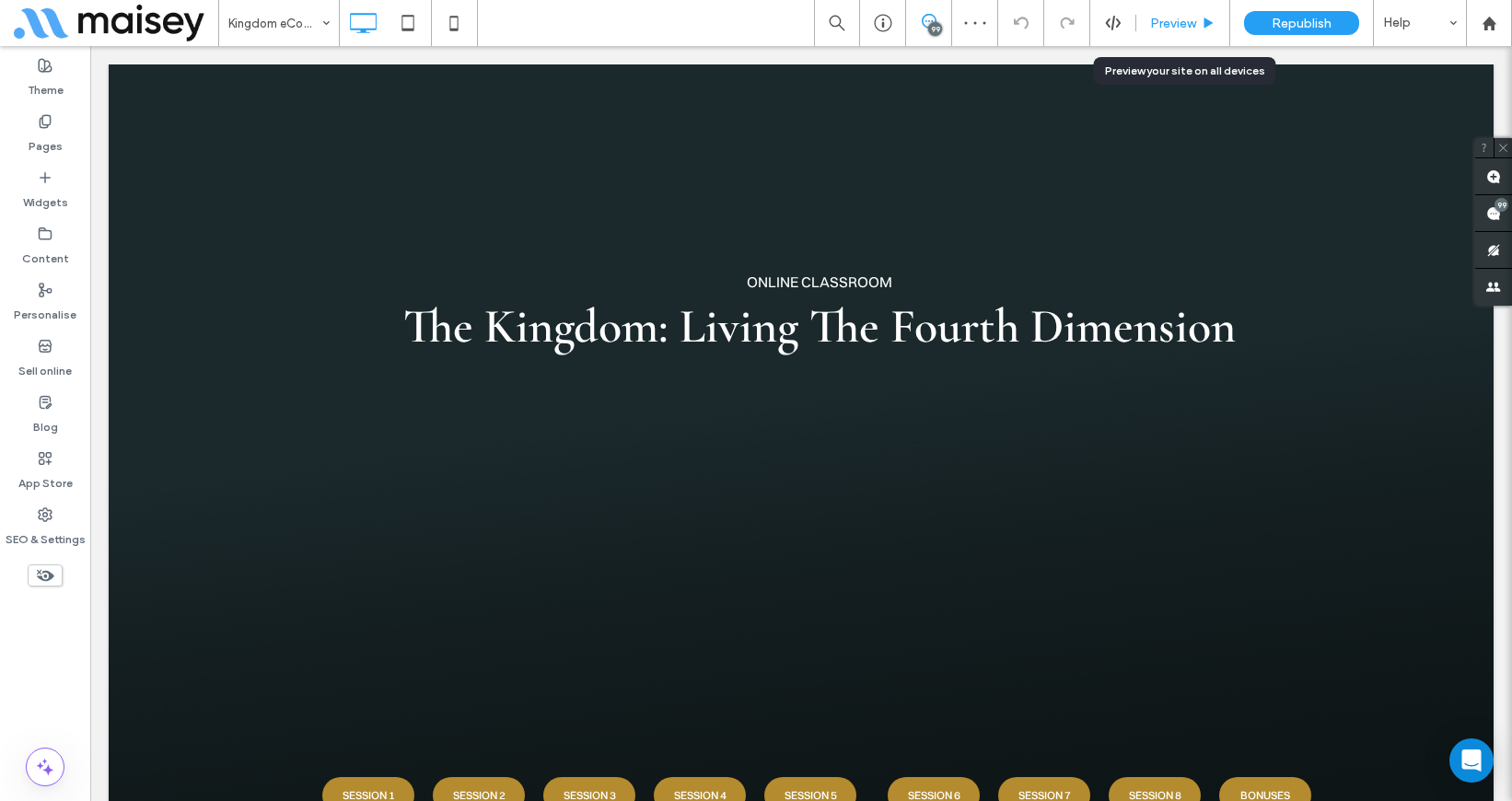
click at [1163, 30] on span "Preview" at bounding box center [1173, 23] width 46 height 16
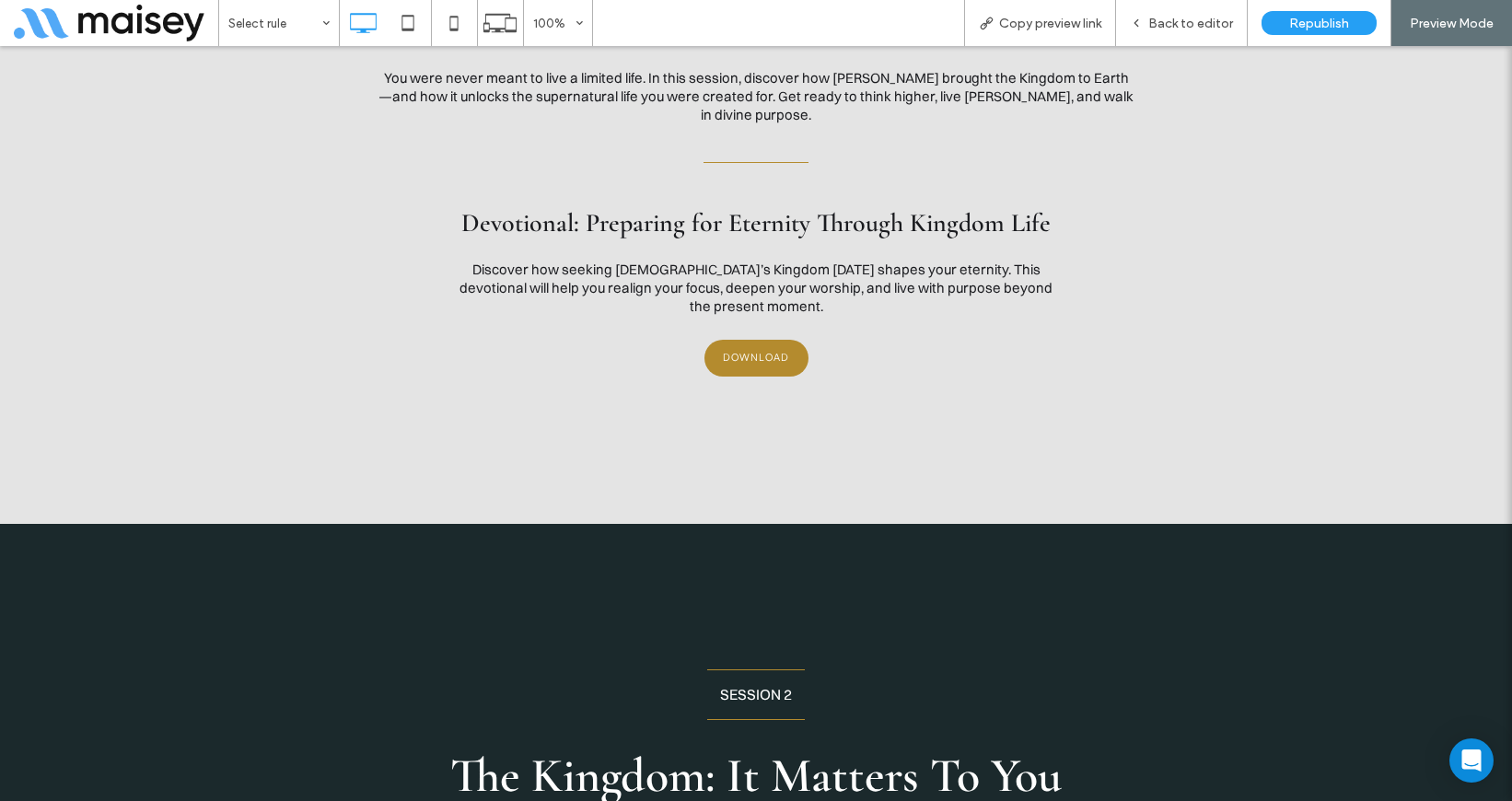
scroll to position [531, 0]
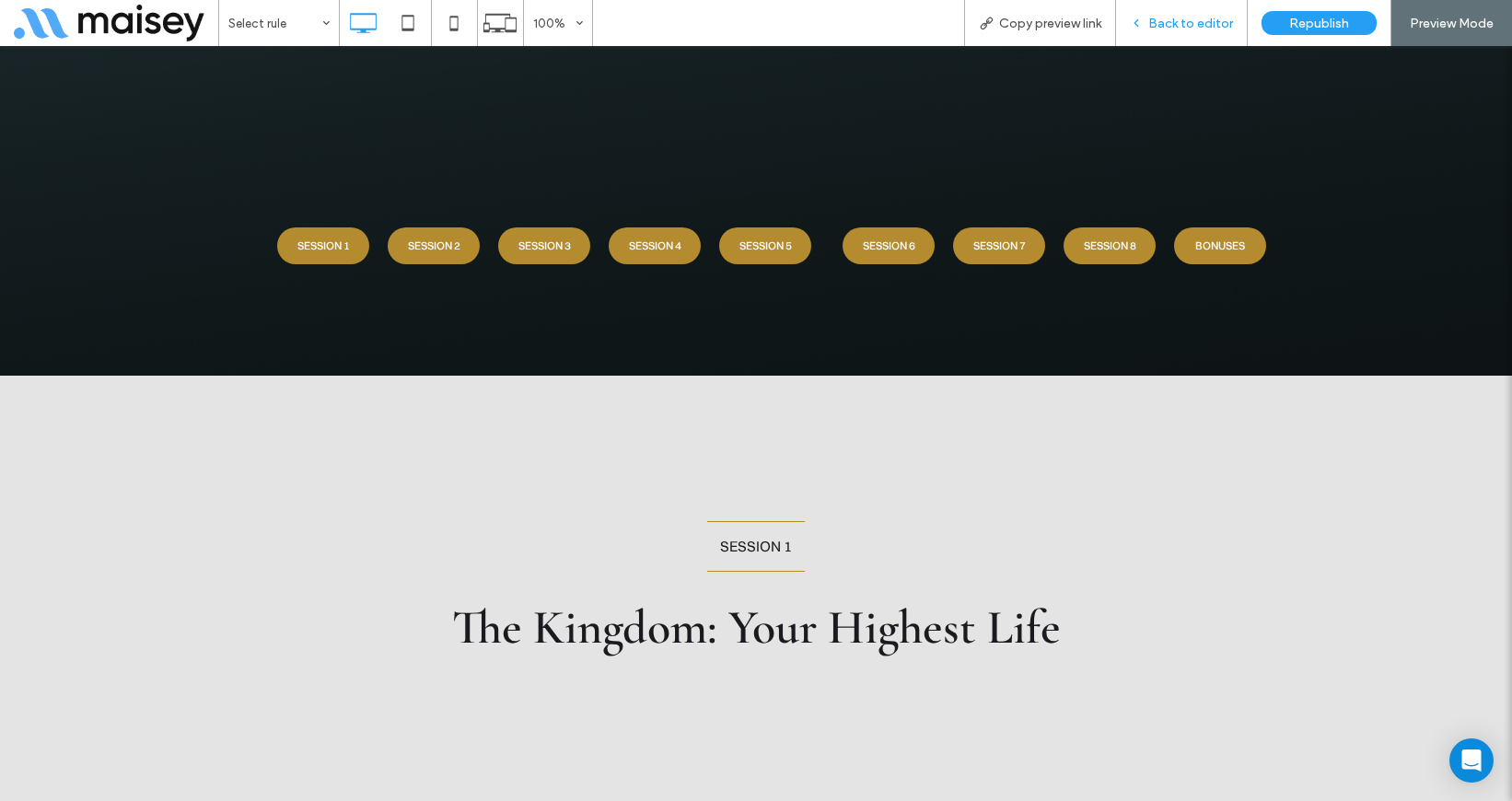
click at [1166, 24] on span "Back to editor" at bounding box center [1191, 23] width 85 height 16
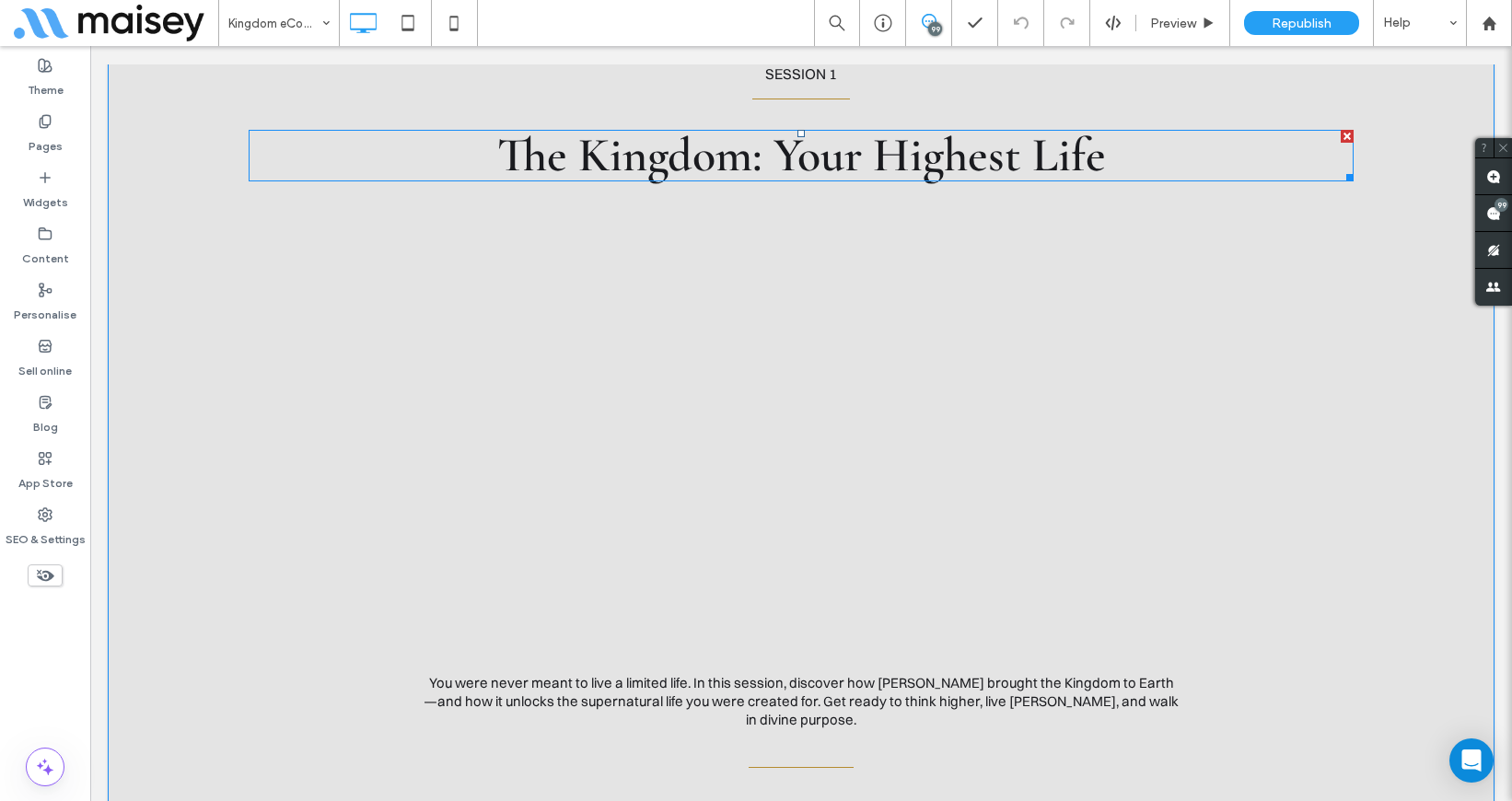
scroll to position [1020, 0]
